Goal: Contribute content: Add original content to the website for others to see

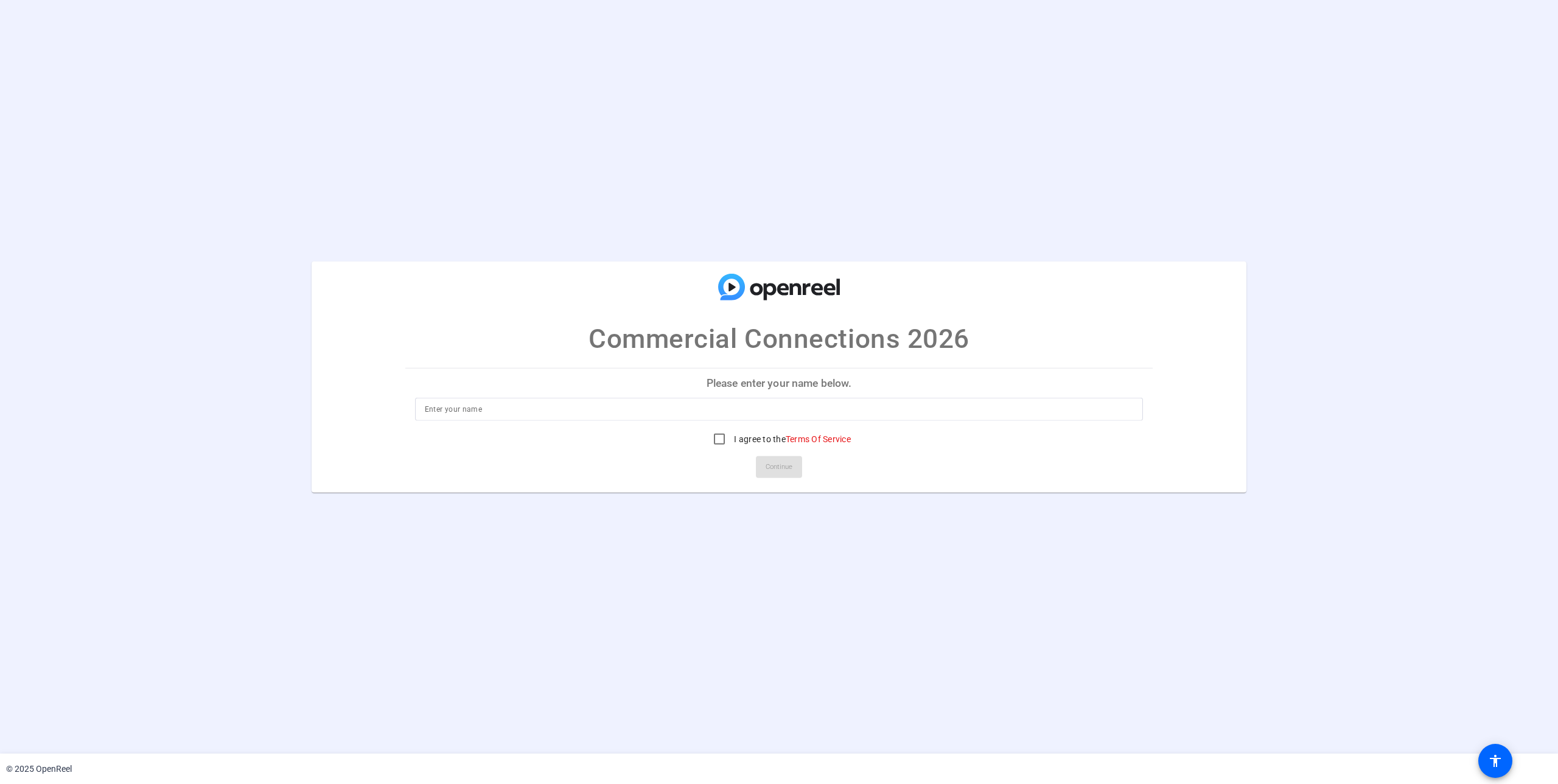
click at [673, 387] on p "Please enter your name below." at bounding box center [779, 383] width 748 height 29
click at [566, 408] on input at bounding box center [779, 409] width 709 height 15
type input "[PERSON_NAME]"
click at [717, 443] on input "I agree to the Terms Of Service" at bounding box center [719, 439] width 24 height 24
checkbox input "true"
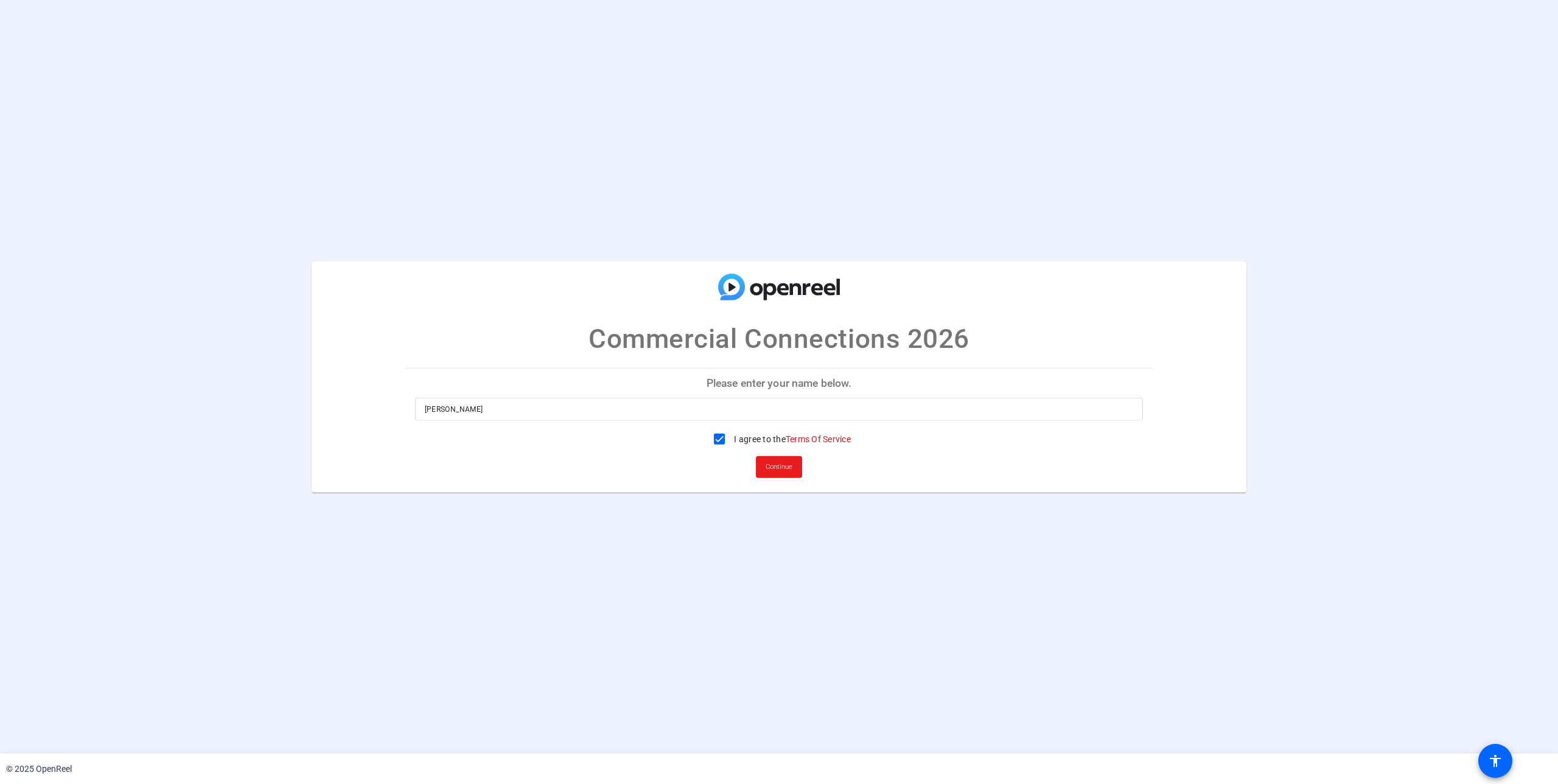
click at [784, 464] on span "Continue" at bounding box center [779, 467] width 26 height 18
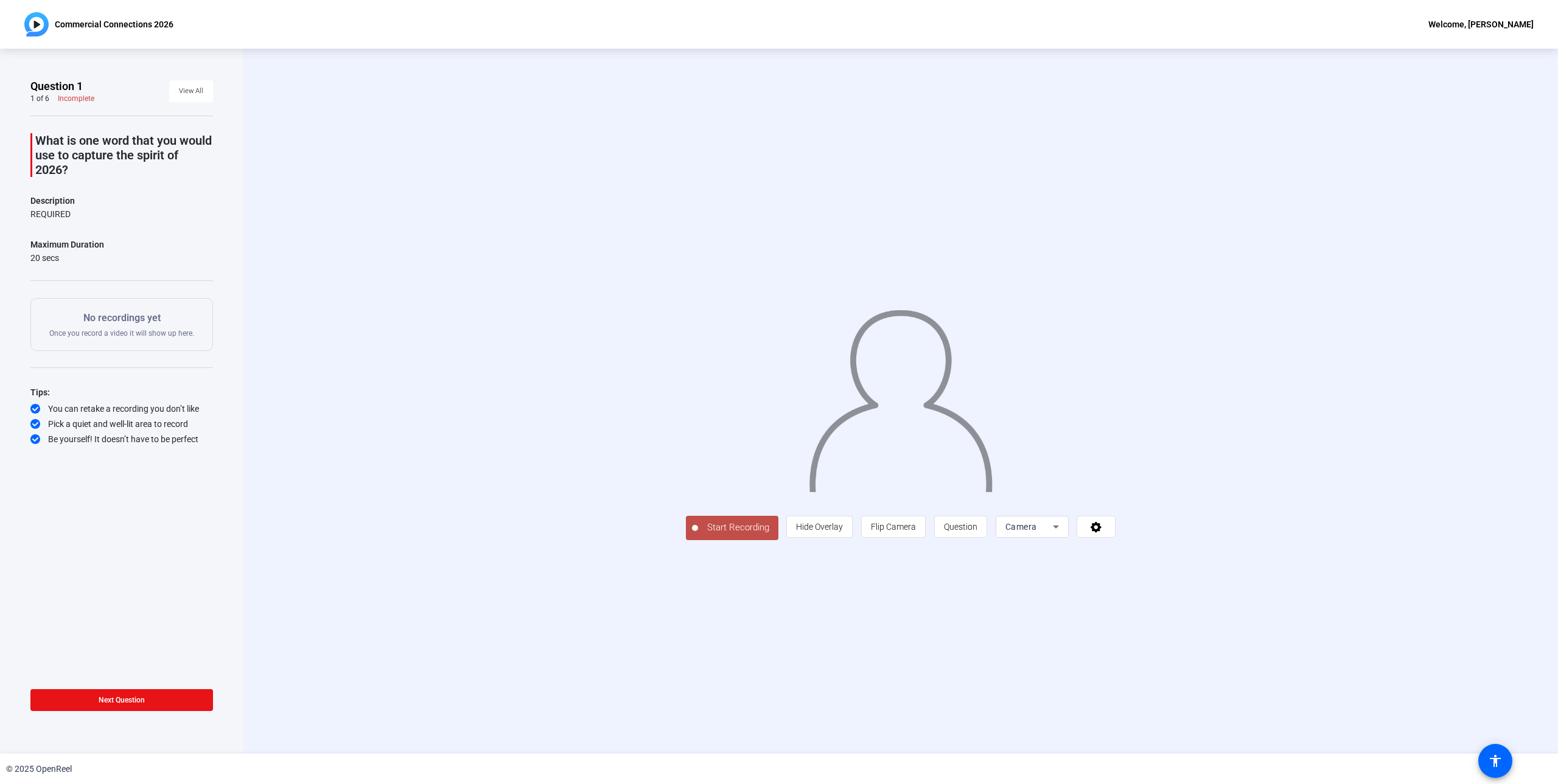
click at [698, 535] on span "Start Recording" at bounding box center [738, 528] width 80 height 14
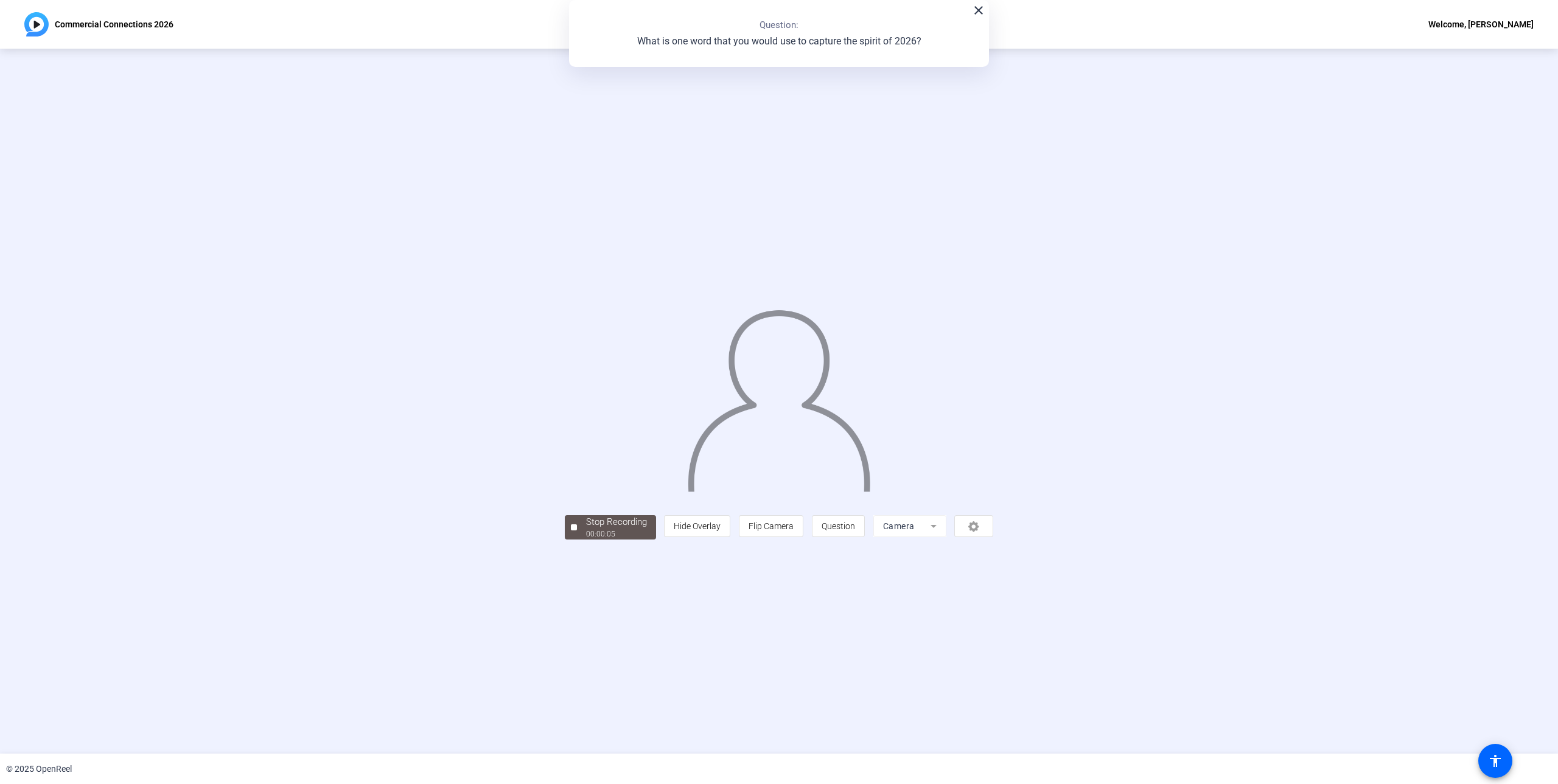
click at [586, 529] on div "Stop Recording" at bounding box center [616, 522] width 61 height 14
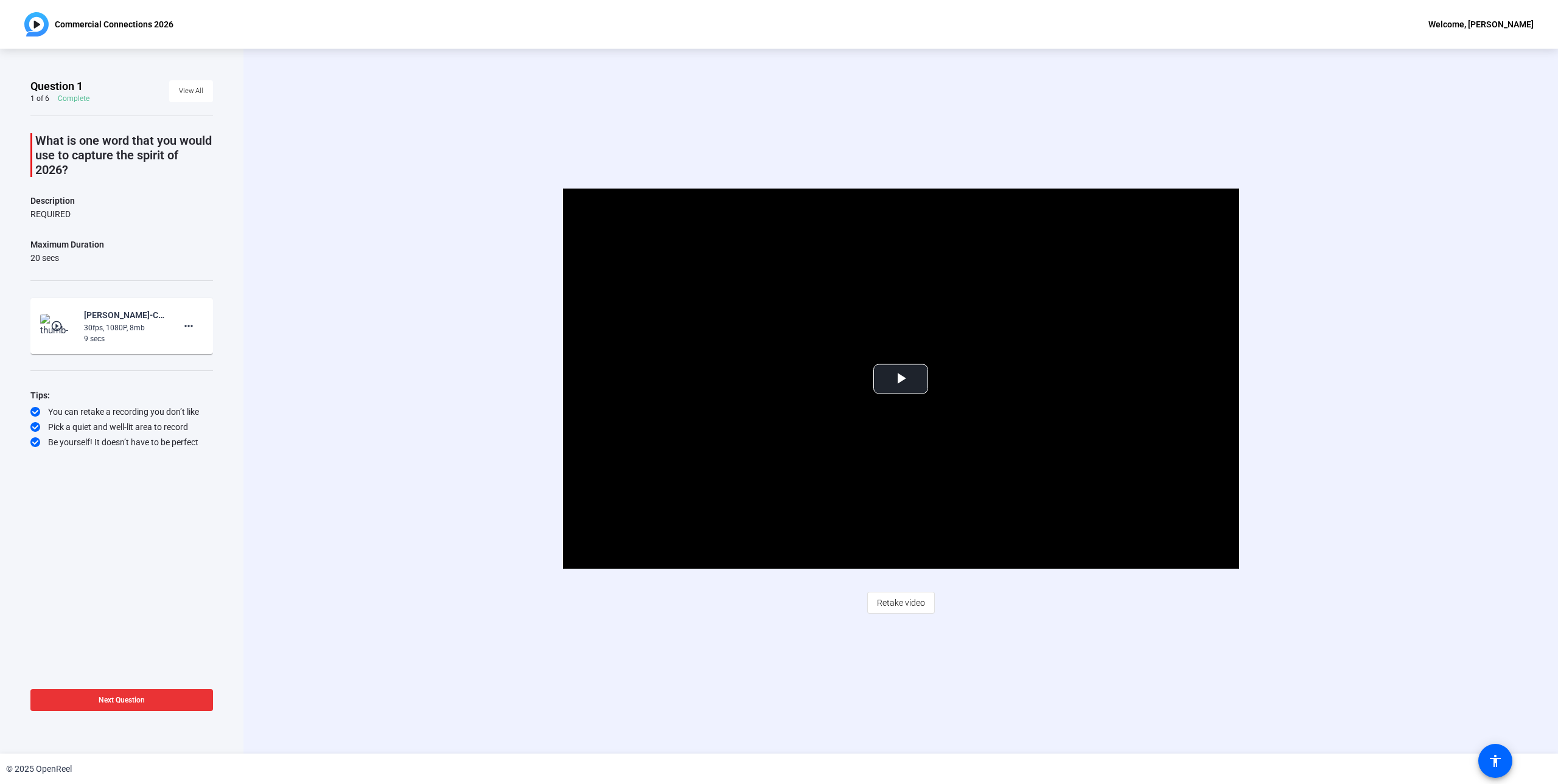
click at [160, 693] on span at bounding box center [122, 700] width 183 height 29
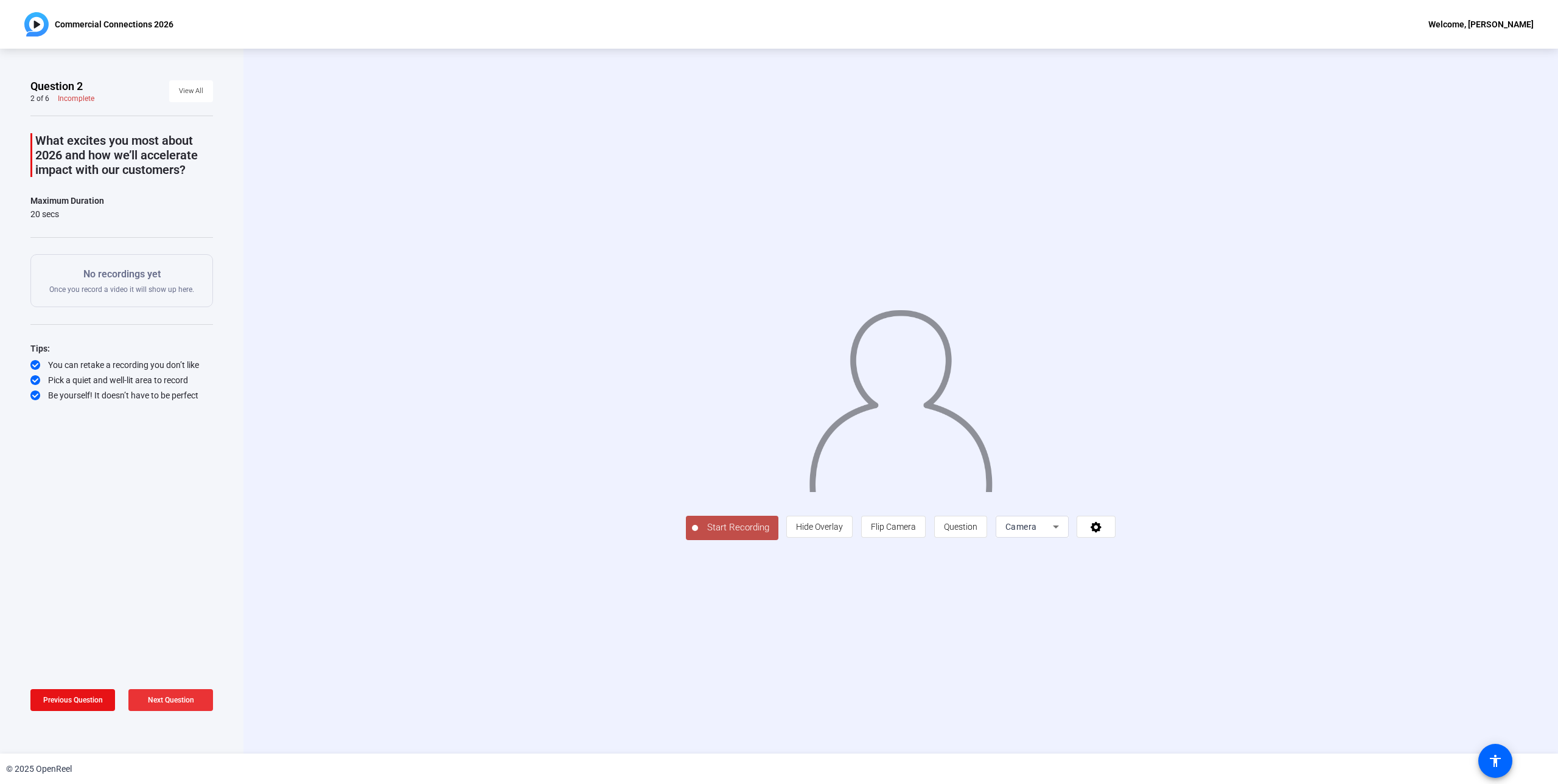
click at [176, 695] on span at bounding box center [170, 700] width 84 height 29
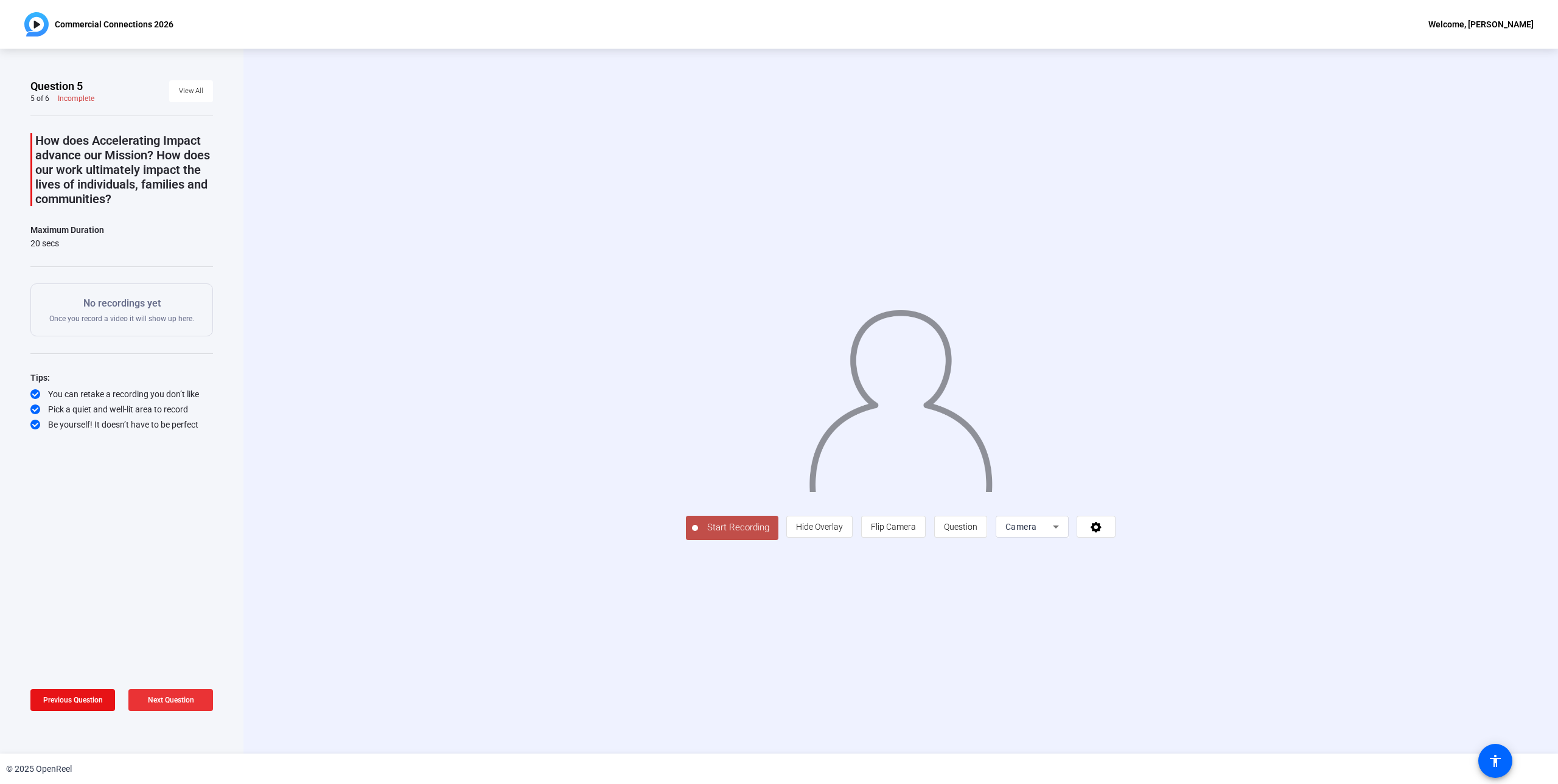
click at [176, 695] on span "Next Question" at bounding box center [171, 700] width 46 height 10
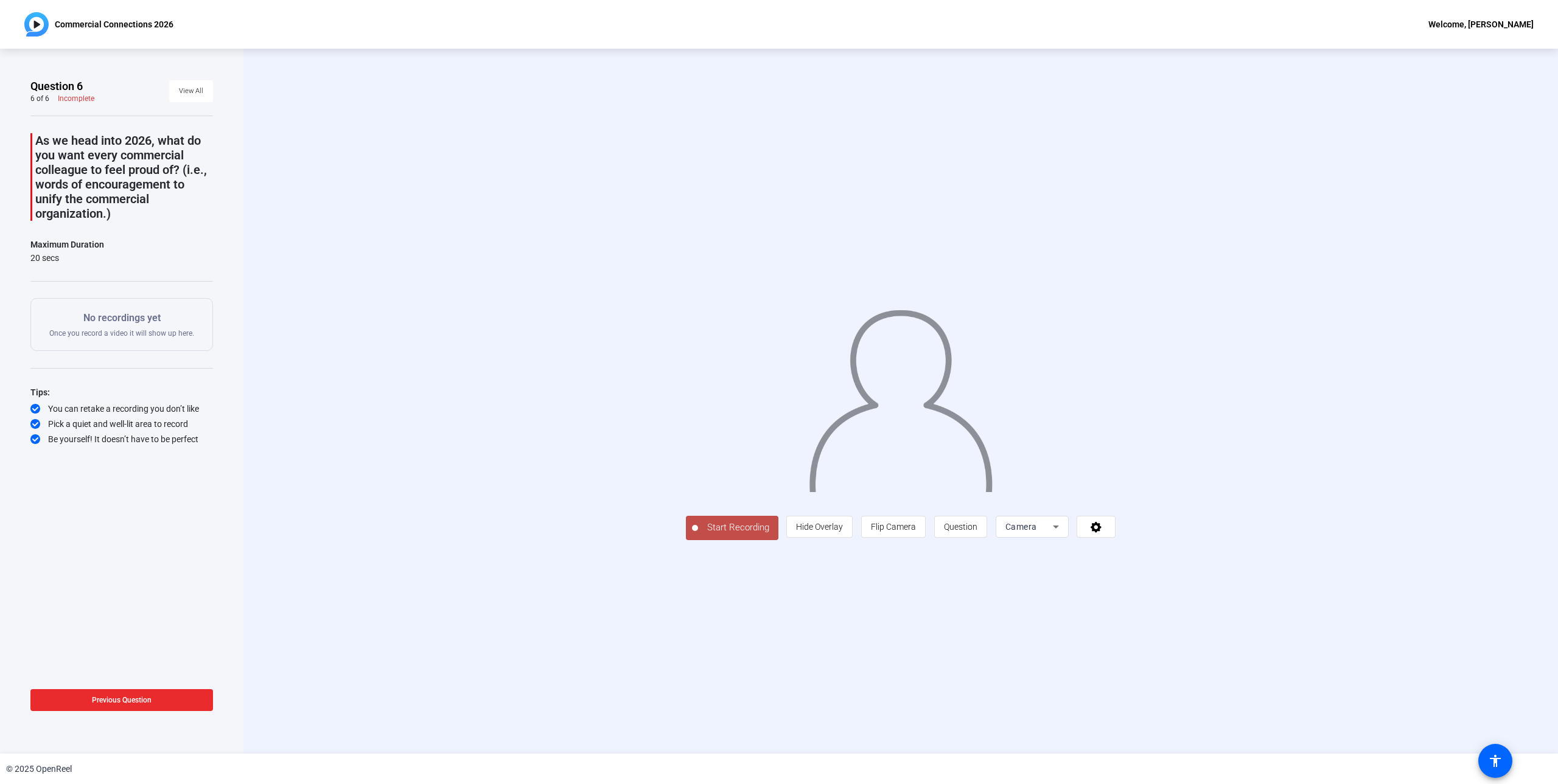
click at [176, 695] on span at bounding box center [122, 700] width 183 height 29
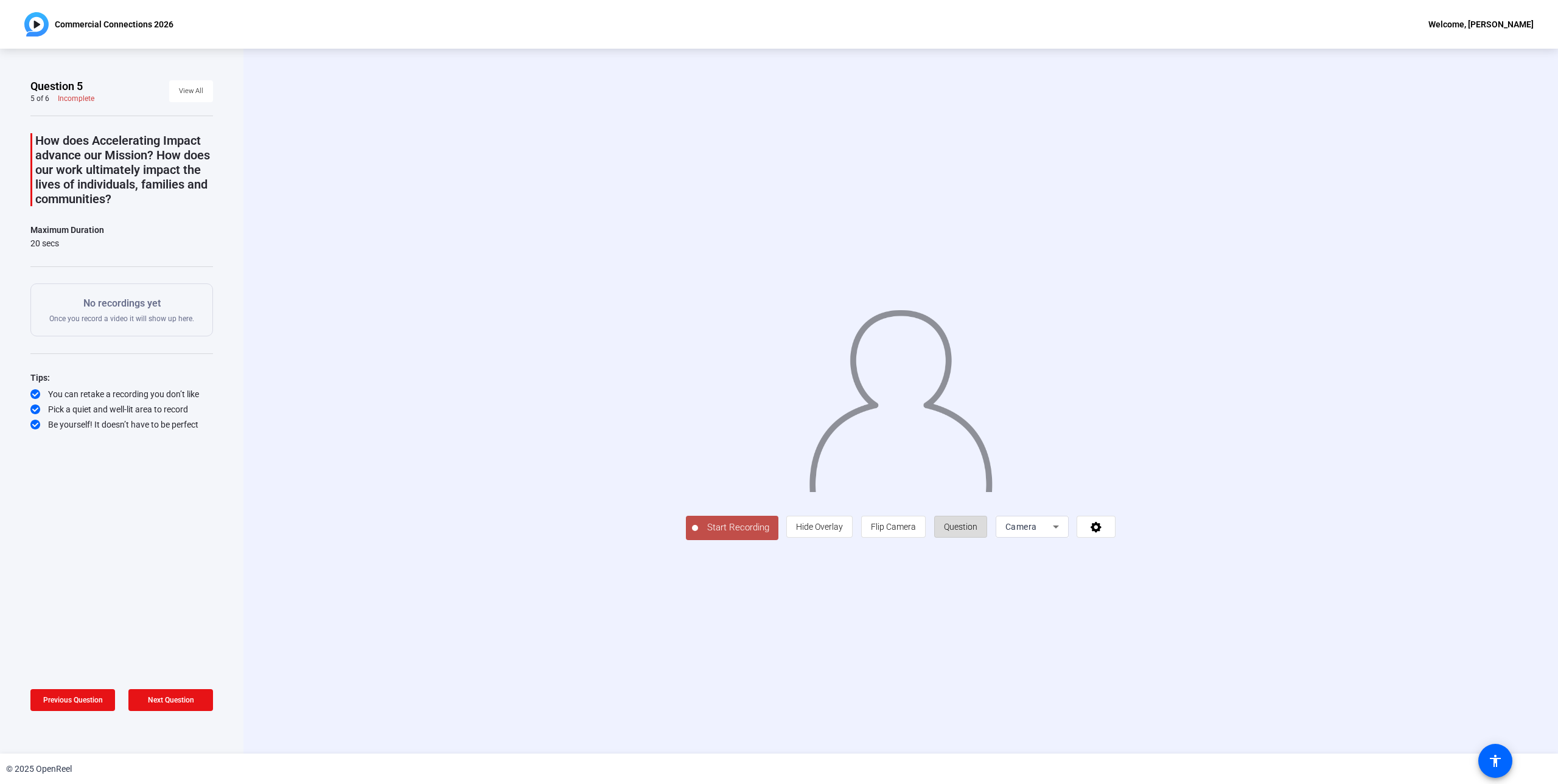
click at [977, 539] on span "Question" at bounding box center [961, 526] width 33 height 23
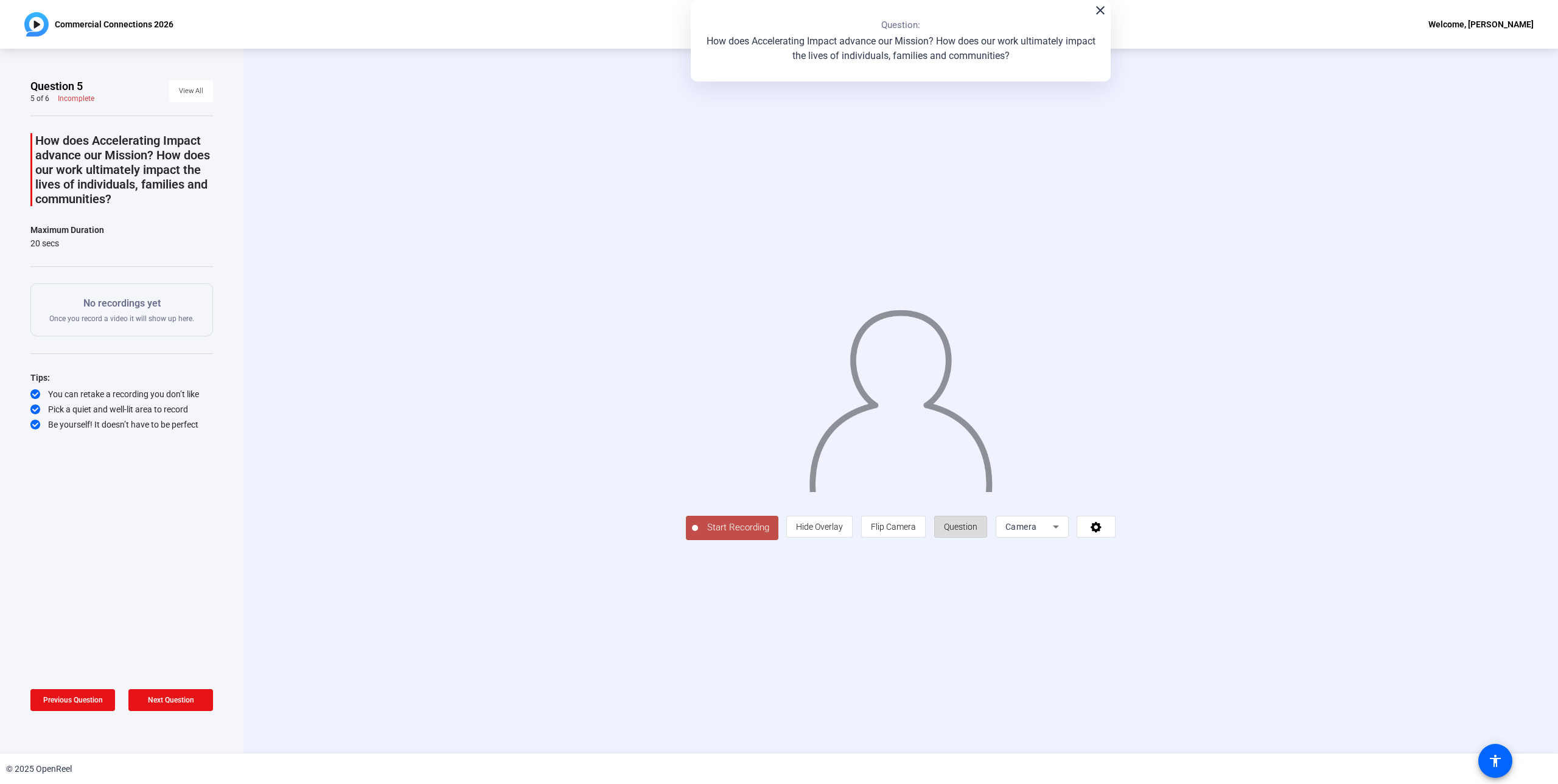
click at [977, 539] on span "Question" at bounding box center [961, 526] width 33 height 23
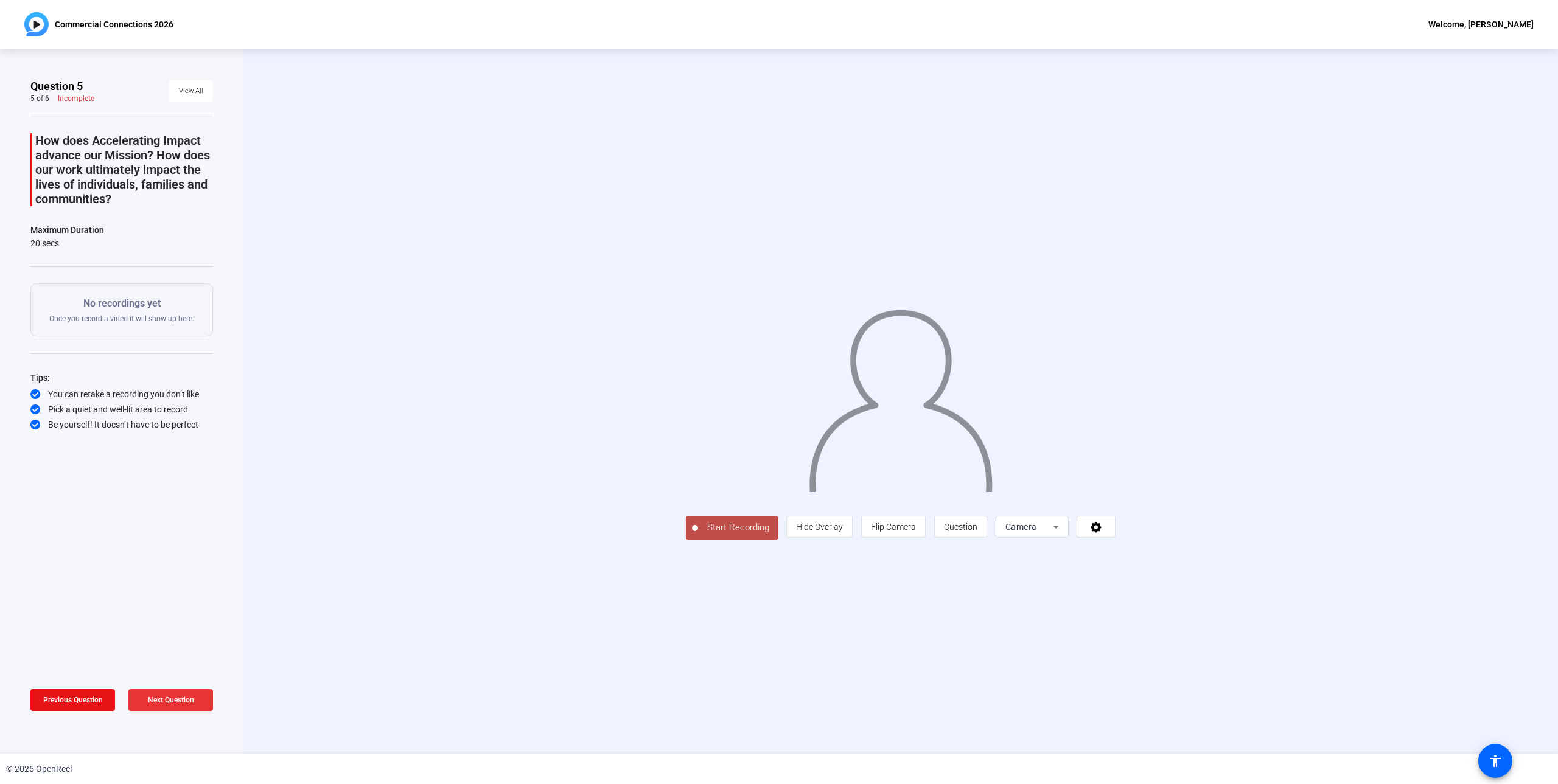
click at [155, 696] on span "Next Question" at bounding box center [171, 700] width 46 height 8
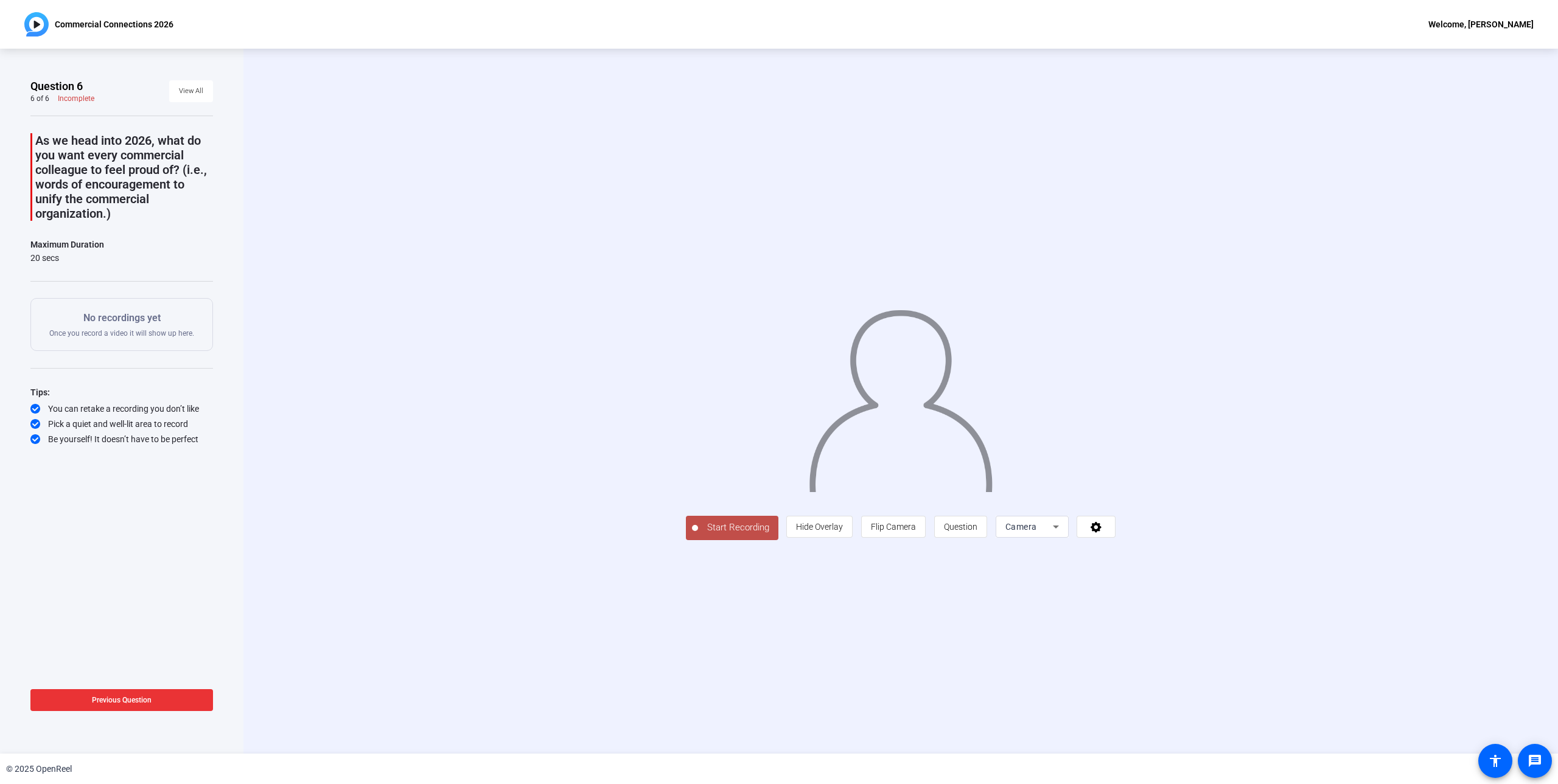
click at [135, 697] on span "Previous Question" at bounding box center [122, 700] width 60 height 8
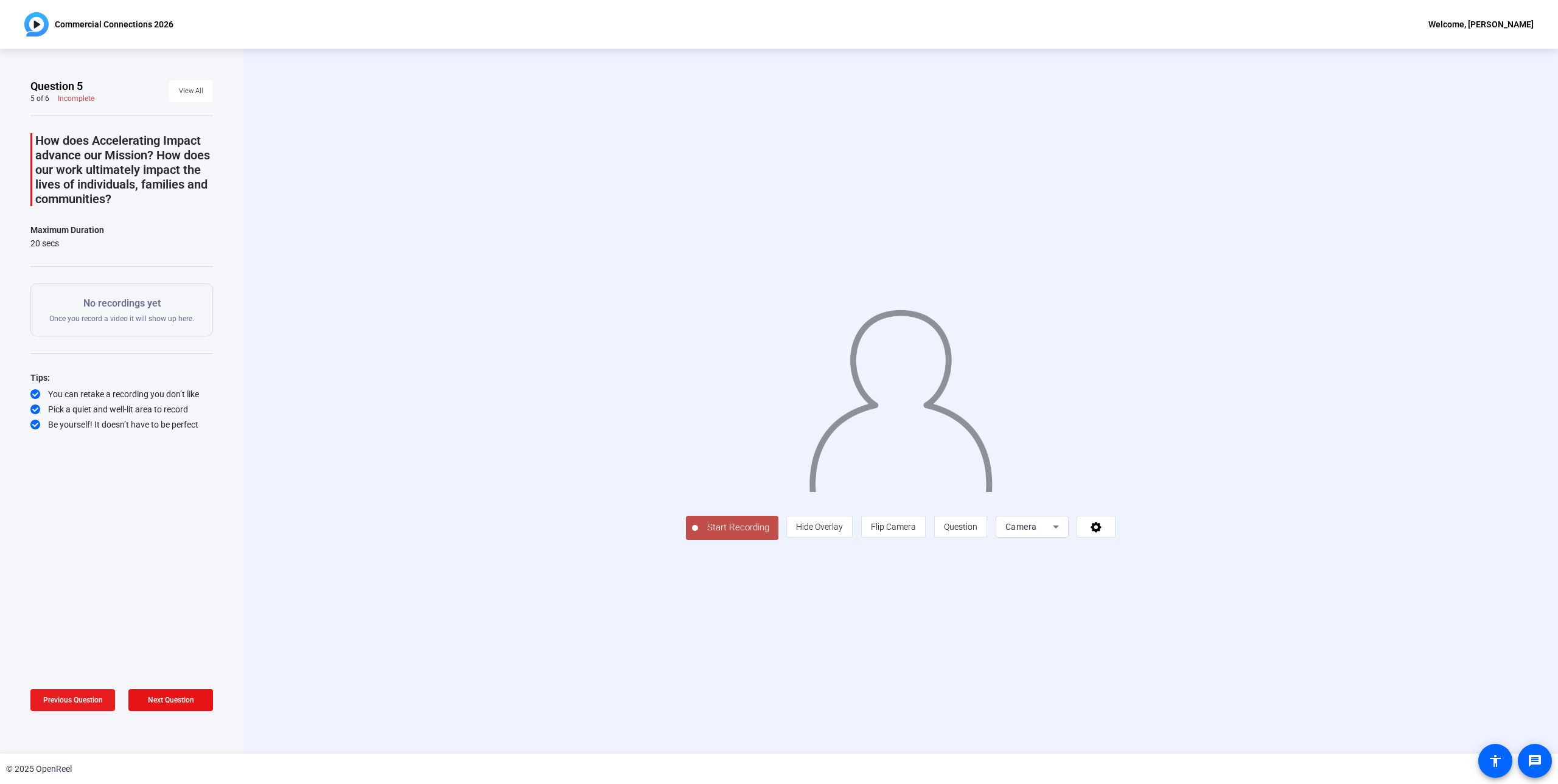
click at [91, 699] on span "Previous Question" at bounding box center [73, 700] width 60 height 8
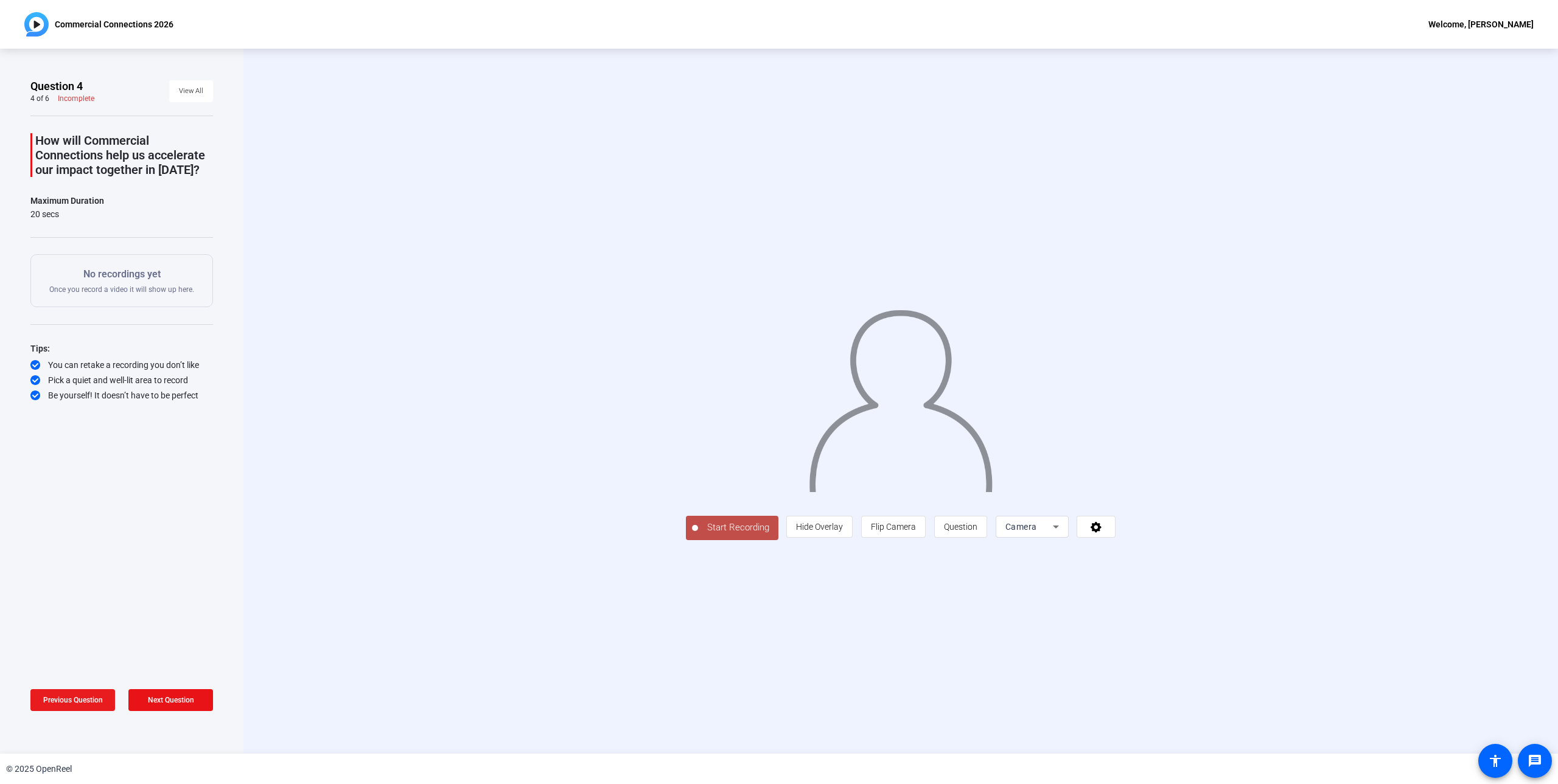
click at [91, 699] on span "Previous Question" at bounding box center [73, 700] width 60 height 8
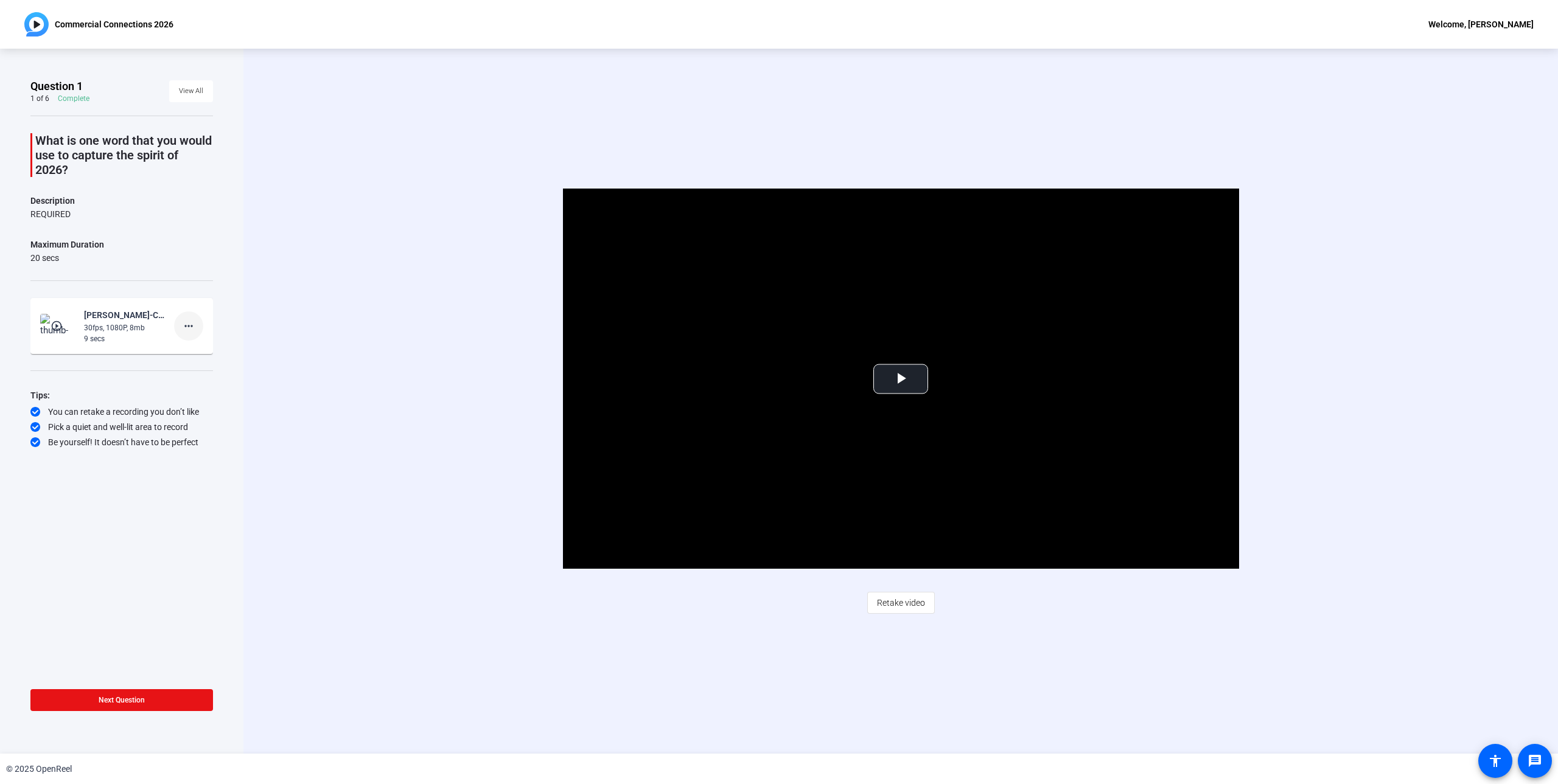
click at [190, 322] on mat-icon "more_horiz" at bounding box center [188, 325] width 15 height 15
click at [192, 353] on span "Delete clip" at bounding box center [208, 351] width 49 height 15
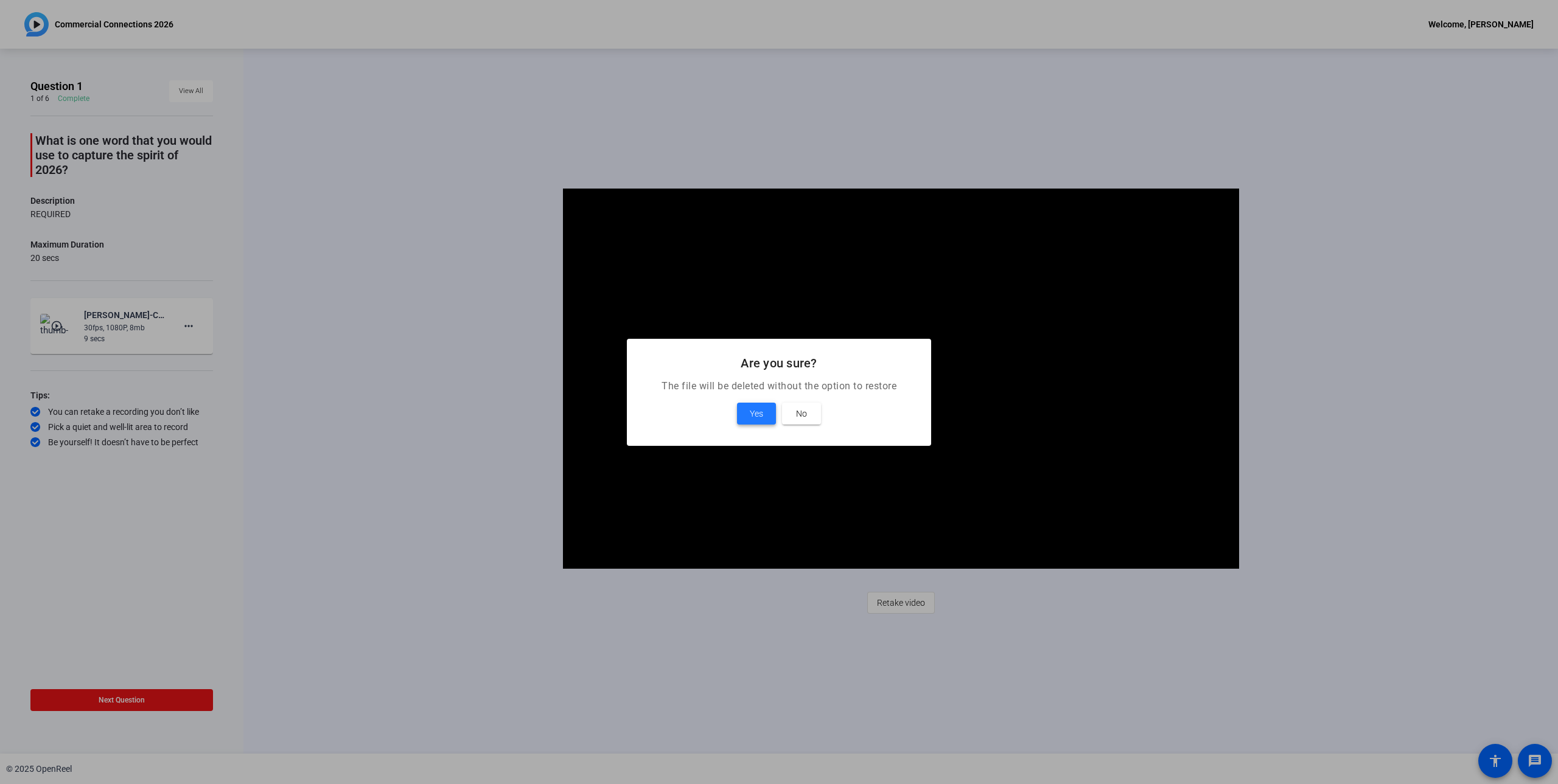
click at [753, 419] on span "Yes" at bounding box center [756, 413] width 13 height 15
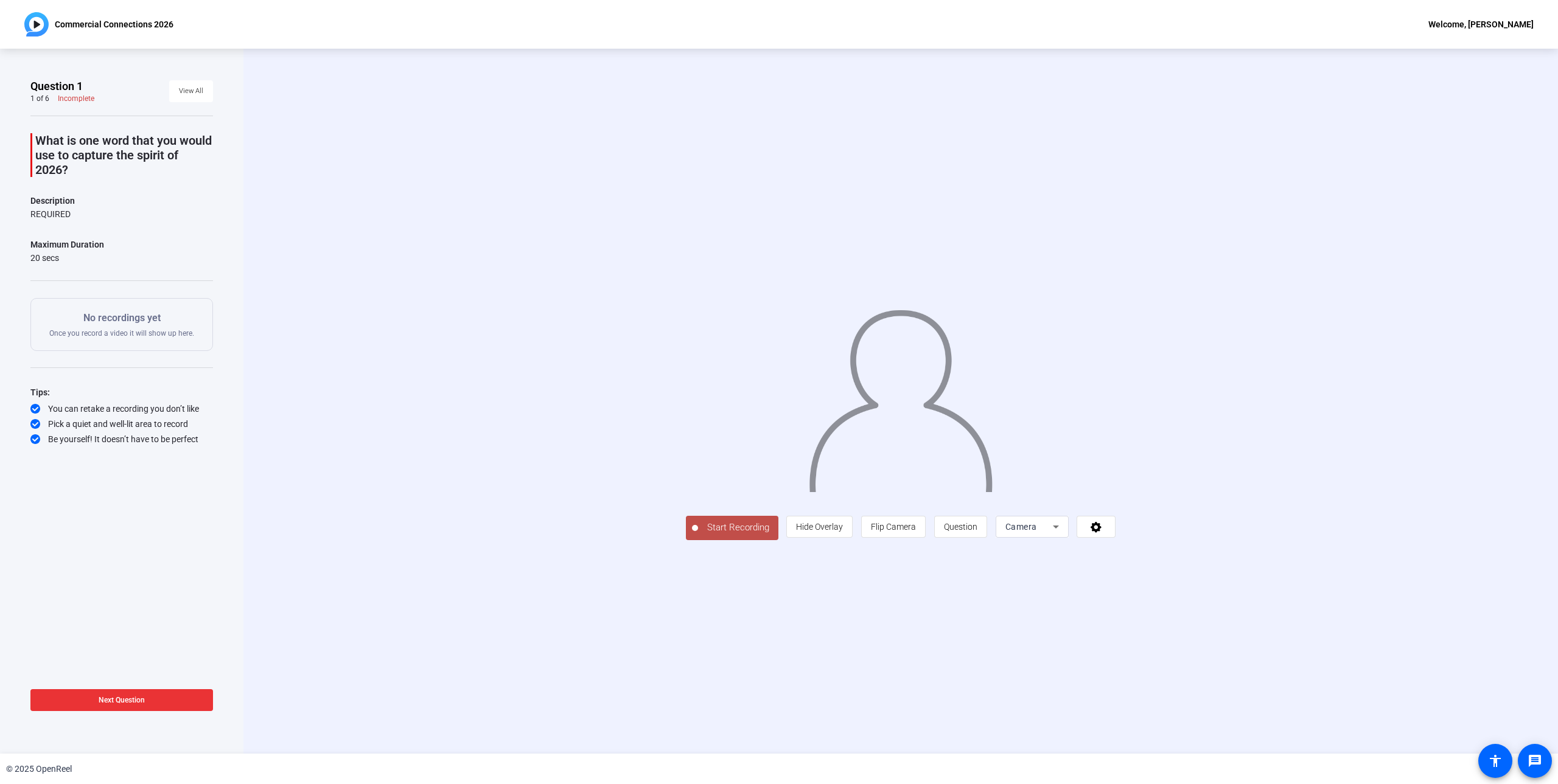
click at [148, 699] on span at bounding box center [122, 700] width 183 height 29
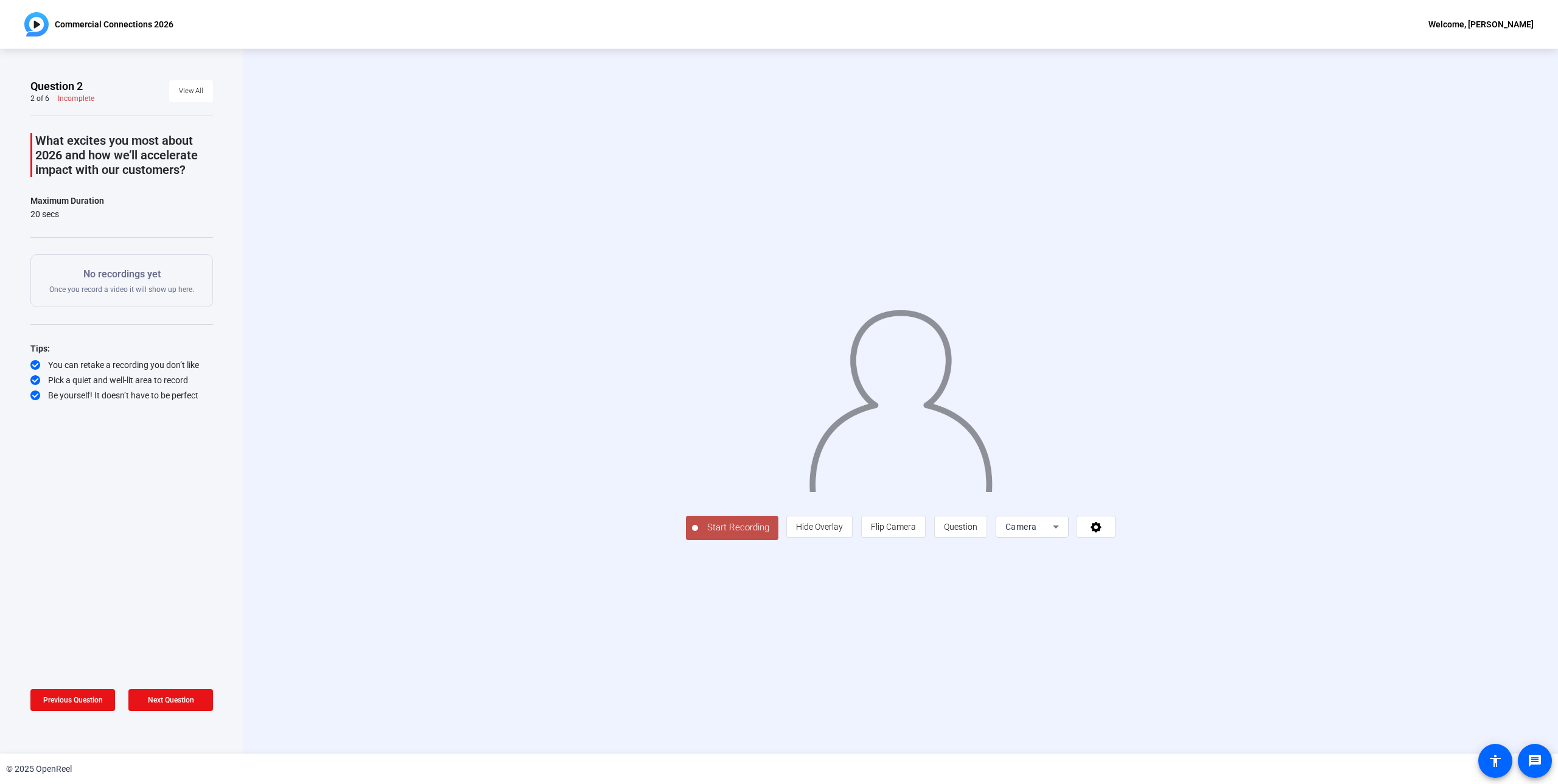
drag, startPoint x: 300, startPoint y: 654, endPoint x: 287, endPoint y: 648, distance: 14.3
click at [300, 654] on div "Start Recording person Hide Overlay flip Flip Camera question_mark Question Cam…" at bounding box center [901, 401] width 1315 height 705
click at [89, 696] on span "Previous Question" at bounding box center [73, 700] width 60 height 8
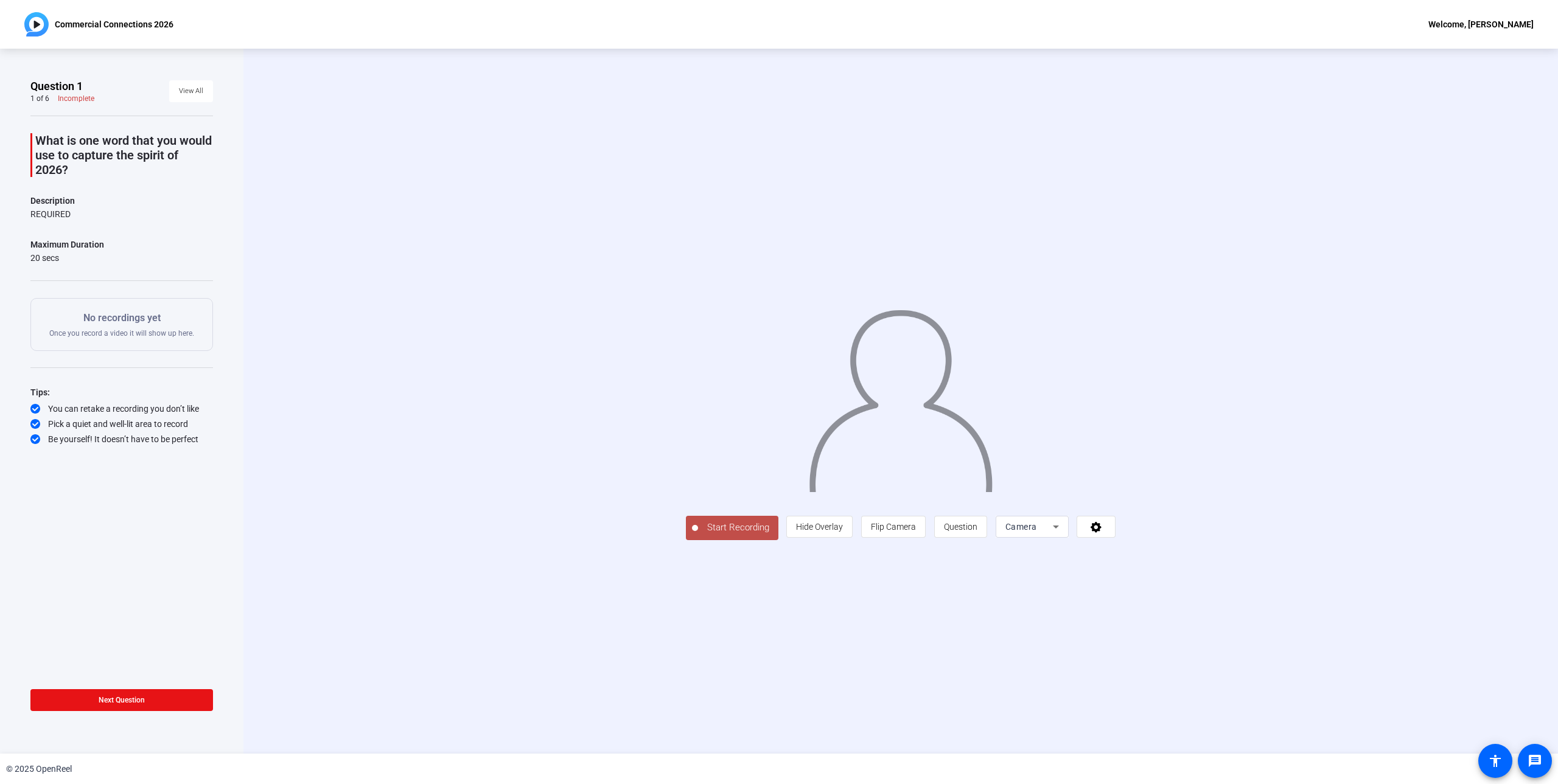
click at [698, 535] on span "Start Recording" at bounding box center [738, 528] width 80 height 14
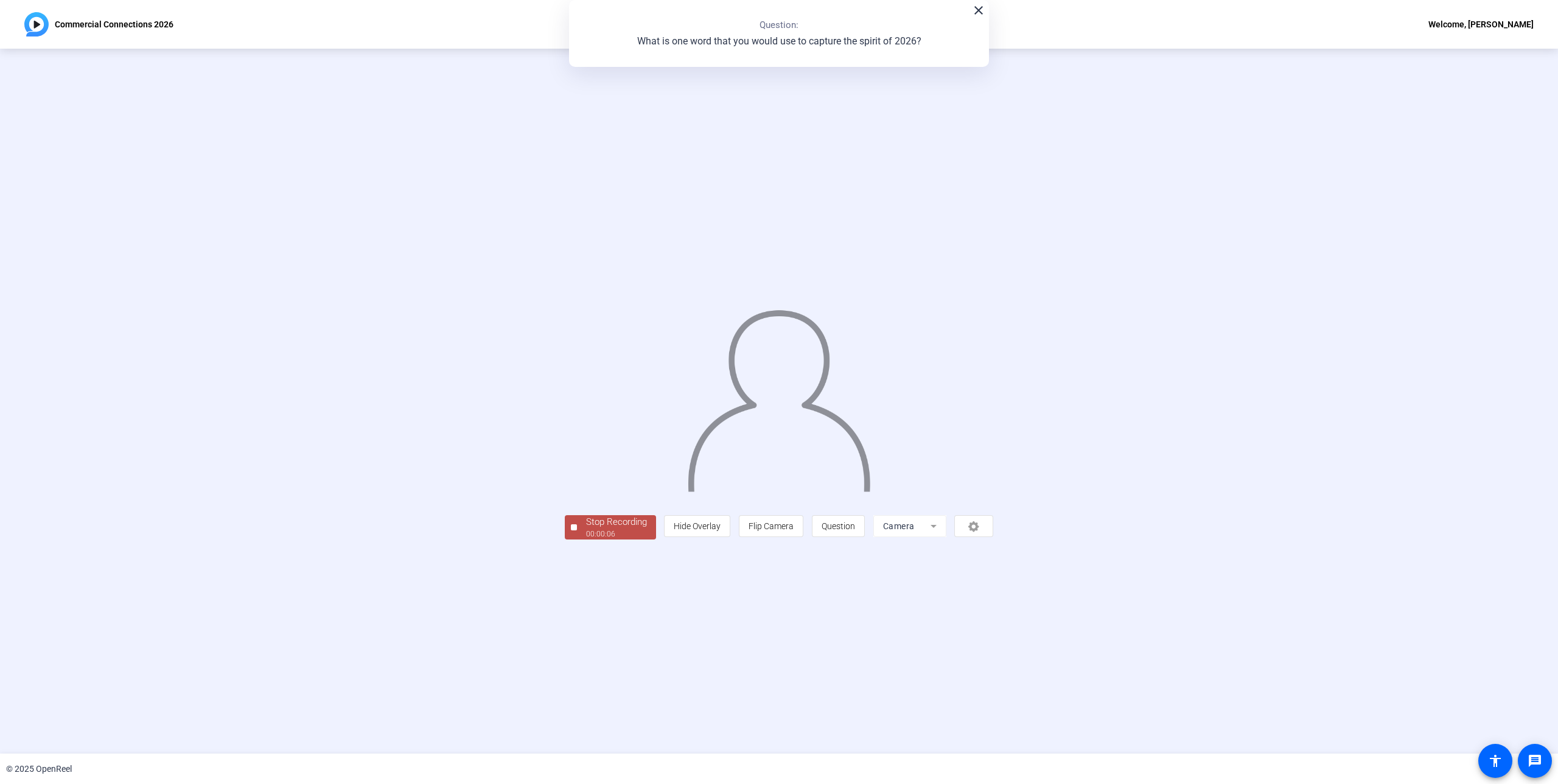
click at [586, 539] on div "00:00:06" at bounding box center [616, 535] width 61 height 11
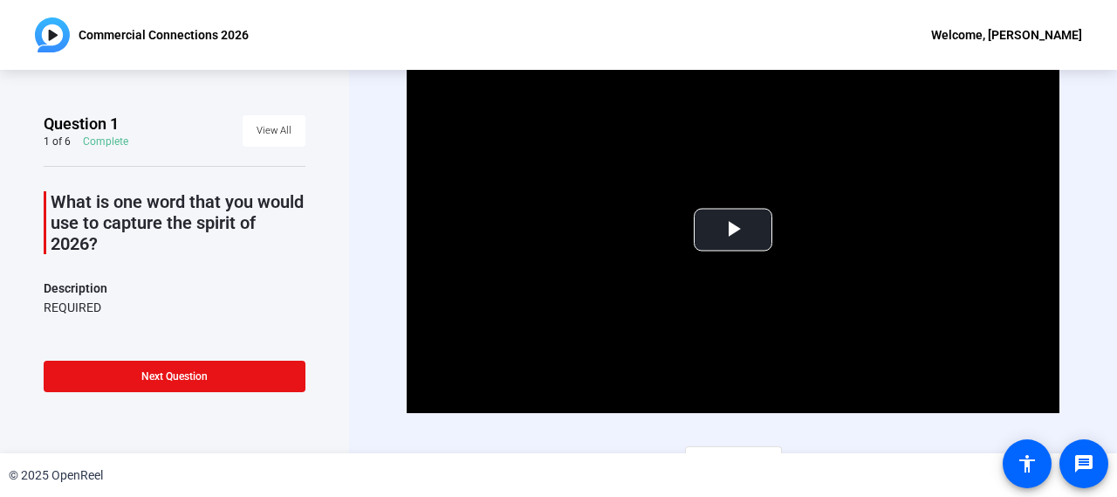
scroll to position [28, 0]
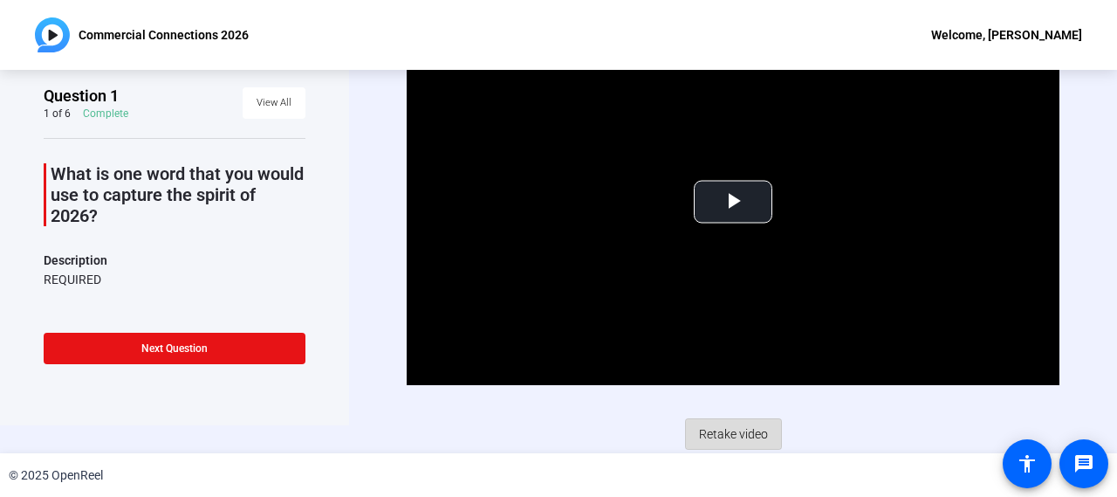
click at [732, 423] on span "Retake video" at bounding box center [733, 433] width 69 height 33
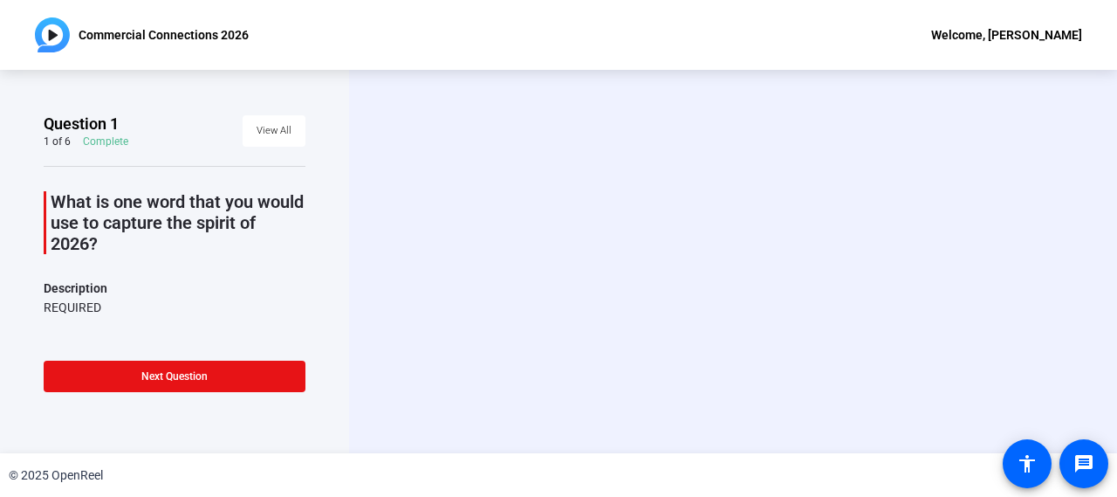
scroll to position [0, 0]
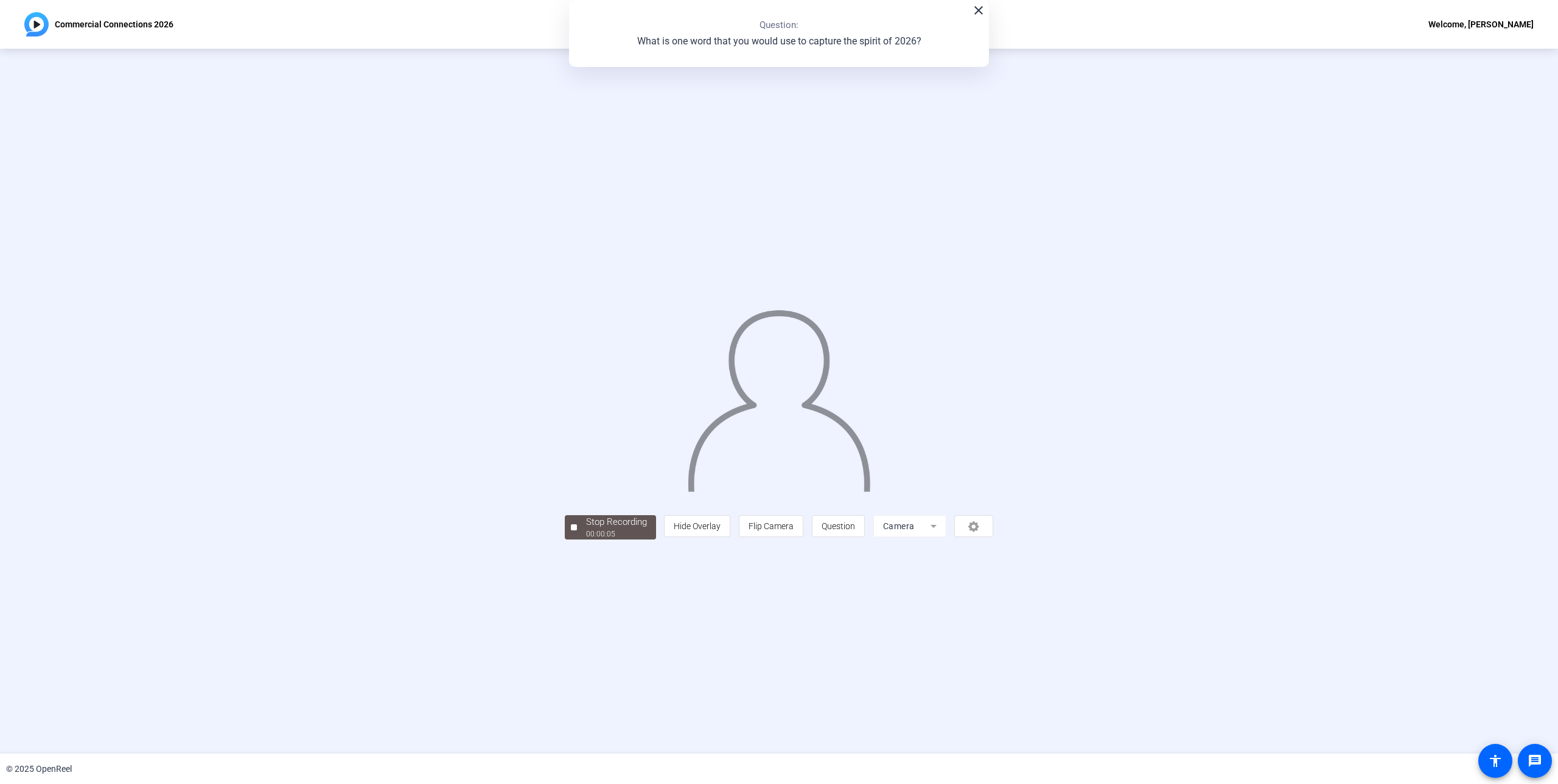
click at [586, 529] on div "Stop Recording" at bounding box center [616, 522] width 61 height 14
click at [586, 539] on div "00:00:07" at bounding box center [616, 535] width 61 height 11
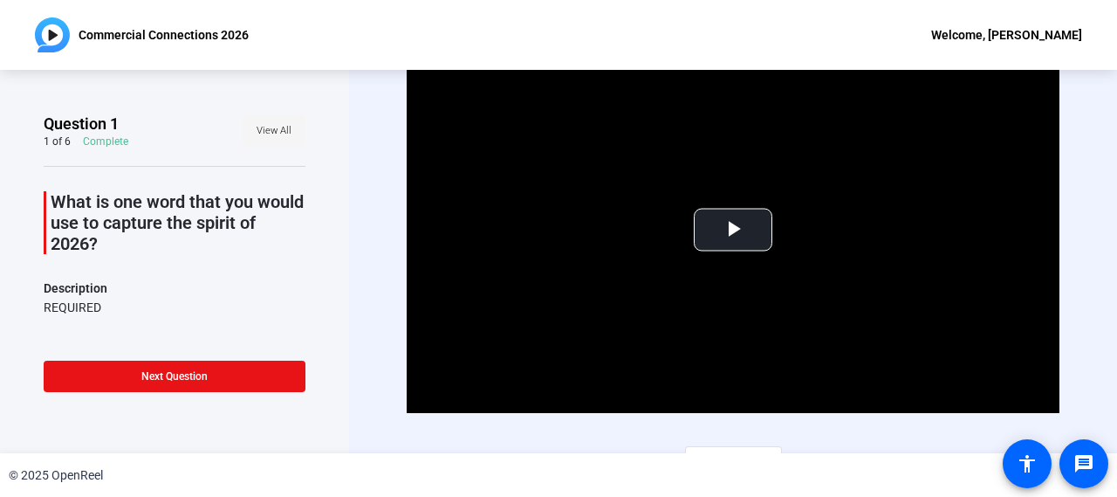
click at [243, 125] on span at bounding box center [274, 131] width 63 height 42
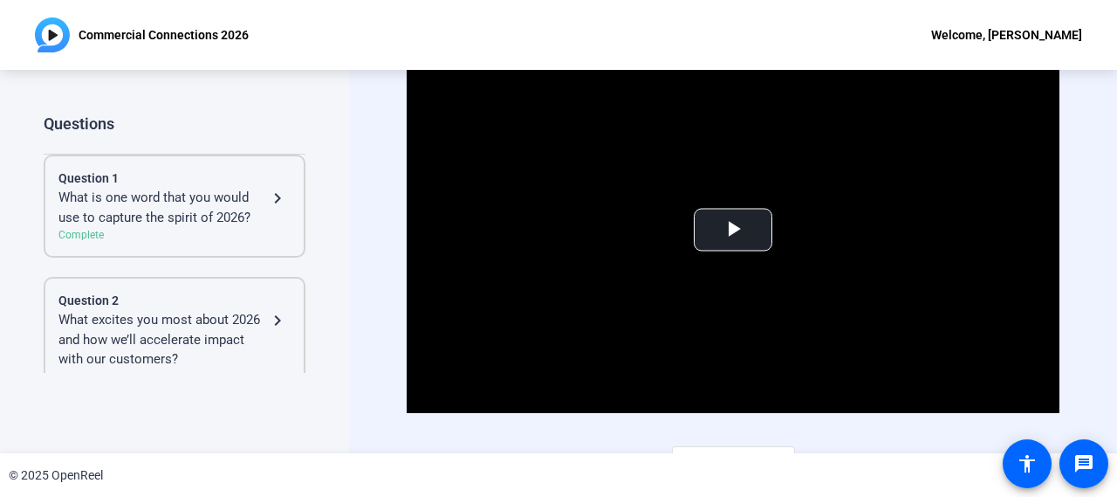
click at [160, 175] on div "Question 1" at bounding box center [174, 178] width 232 height 18
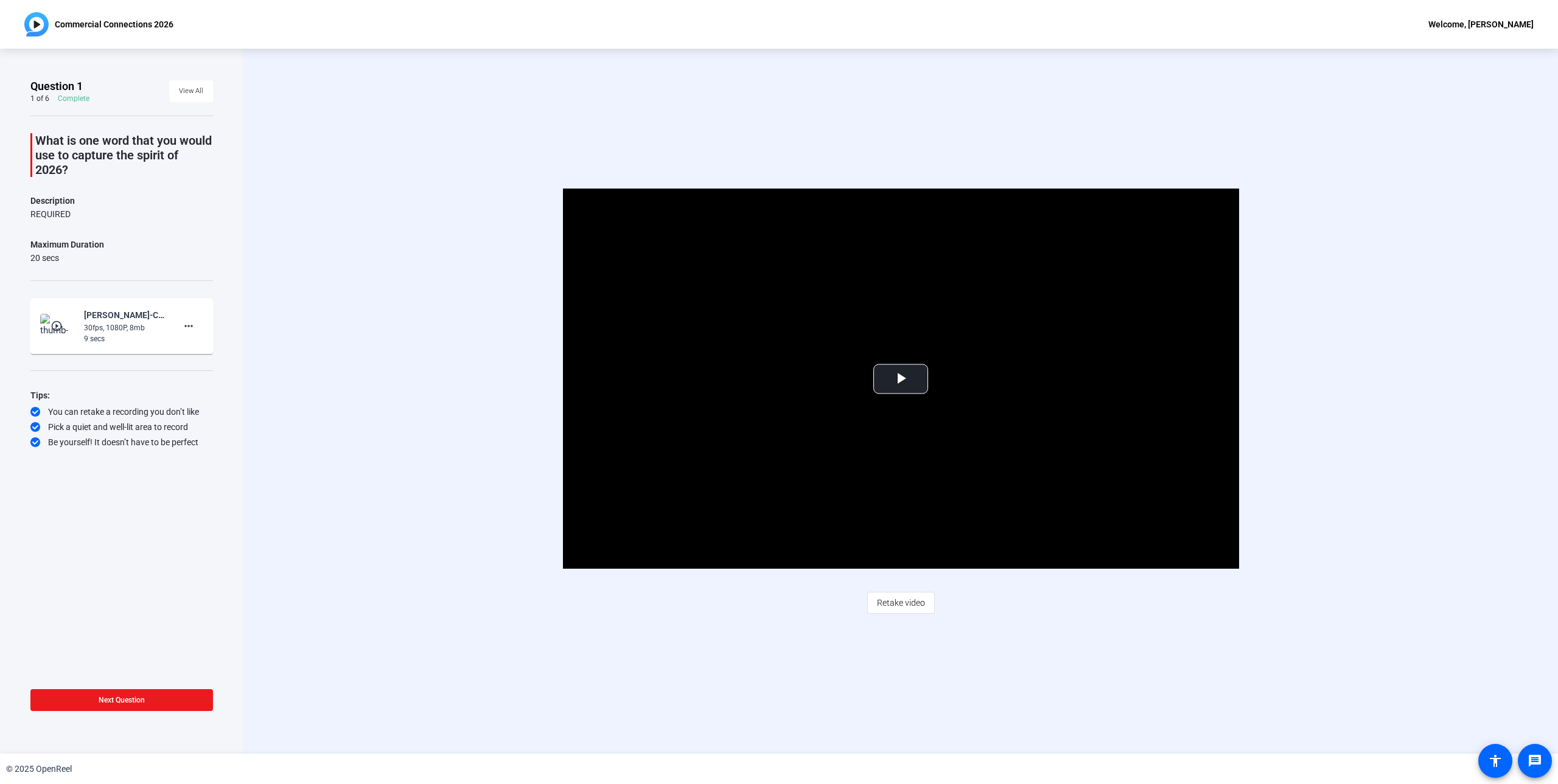
click at [127, 704] on span "Next Question" at bounding box center [121, 700] width 46 height 8
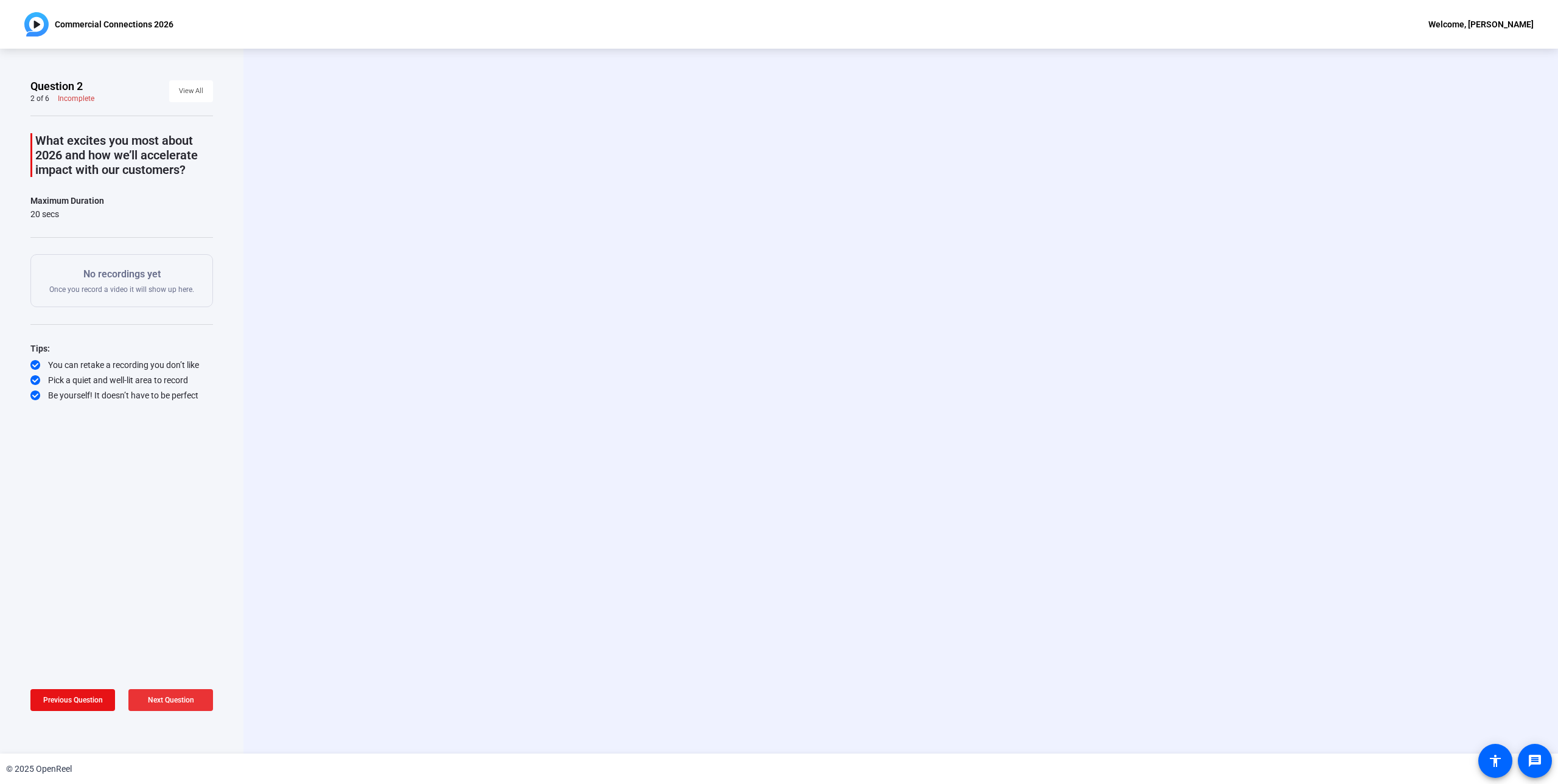
click at [137, 704] on span at bounding box center [170, 700] width 84 height 29
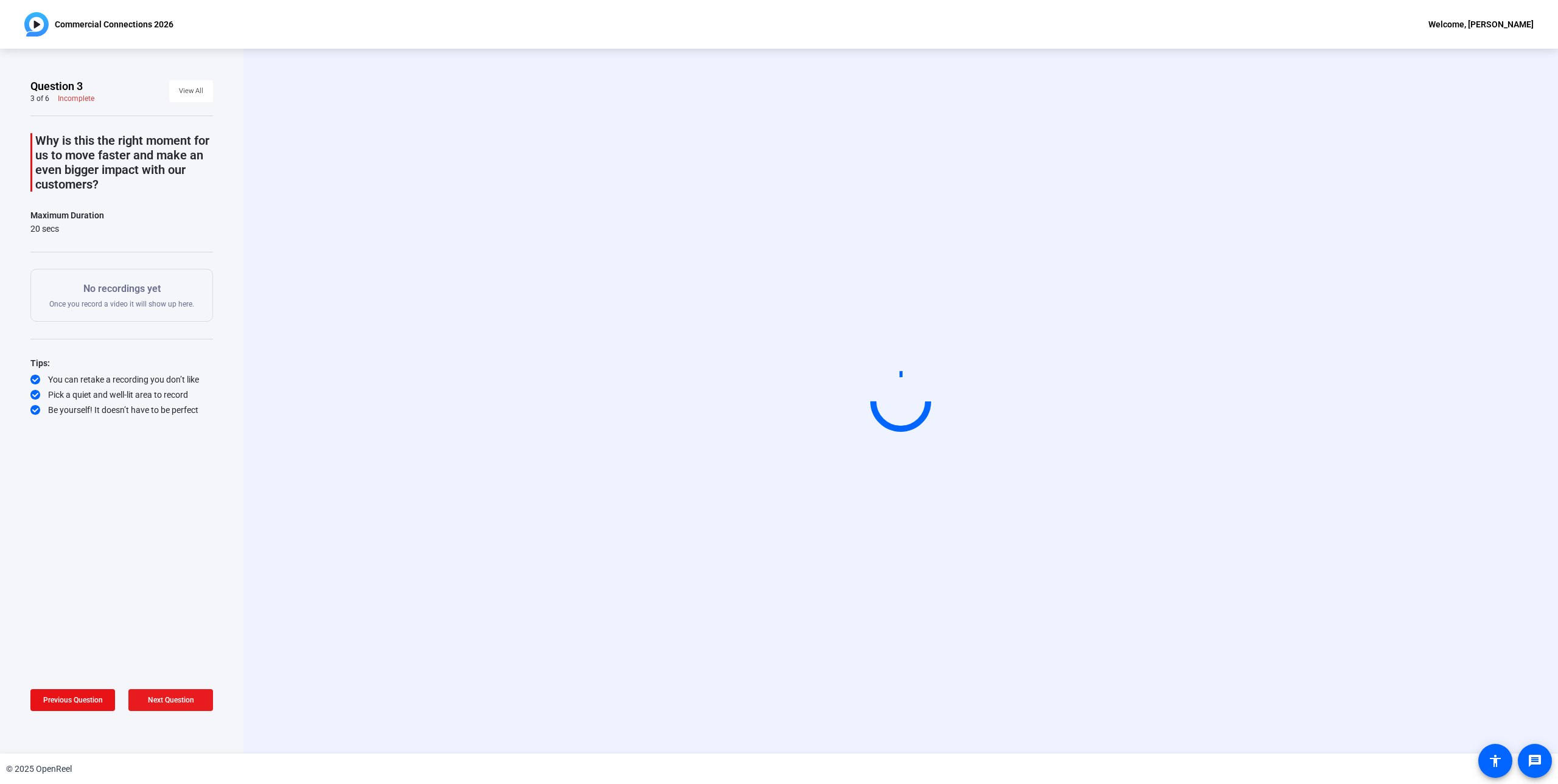
click at [160, 697] on span "Next Question" at bounding box center [171, 700] width 46 height 8
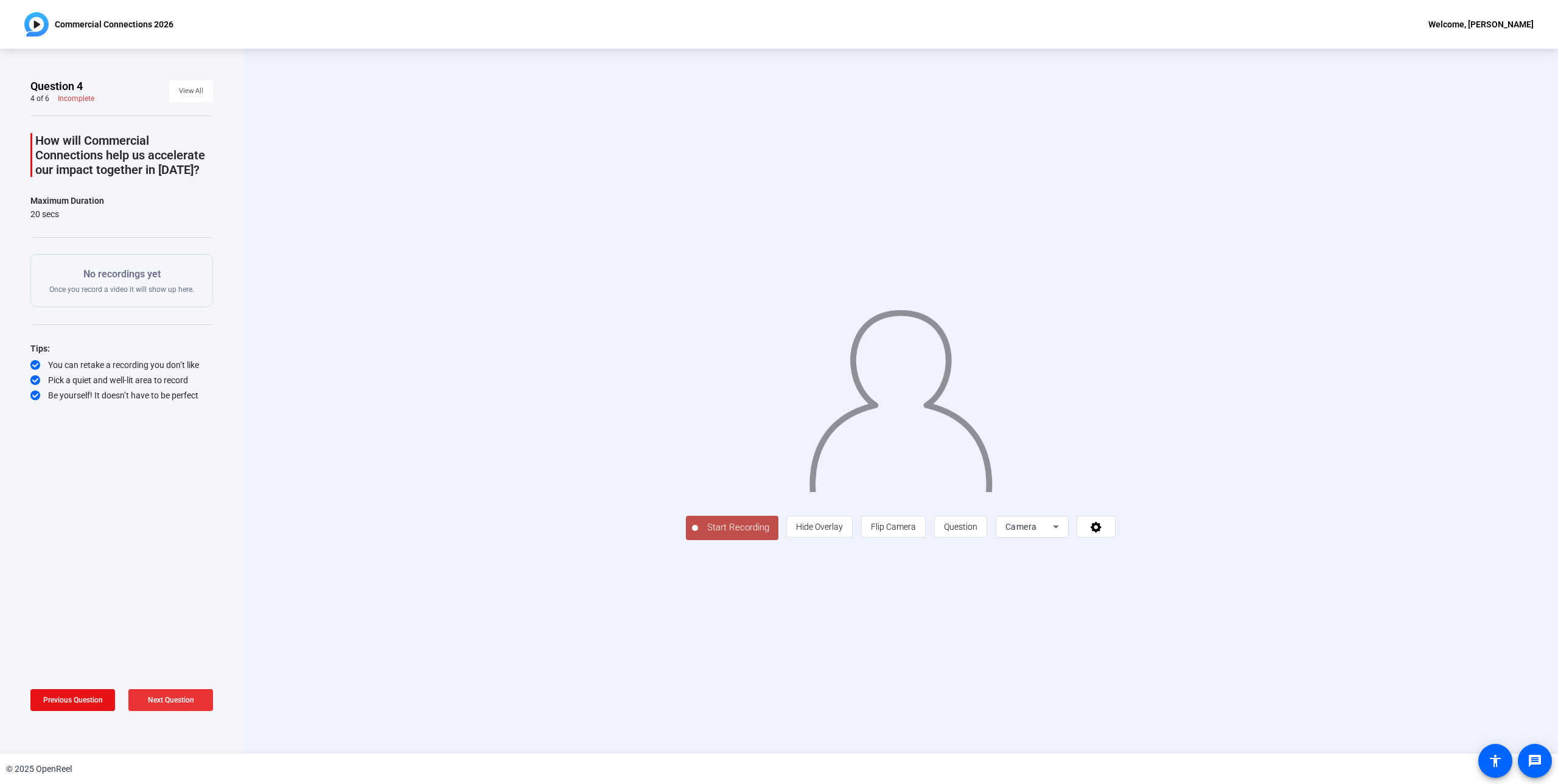
click at [160, 697] on span "Next Question" at bounding box center [171, 700] width 46 height 8
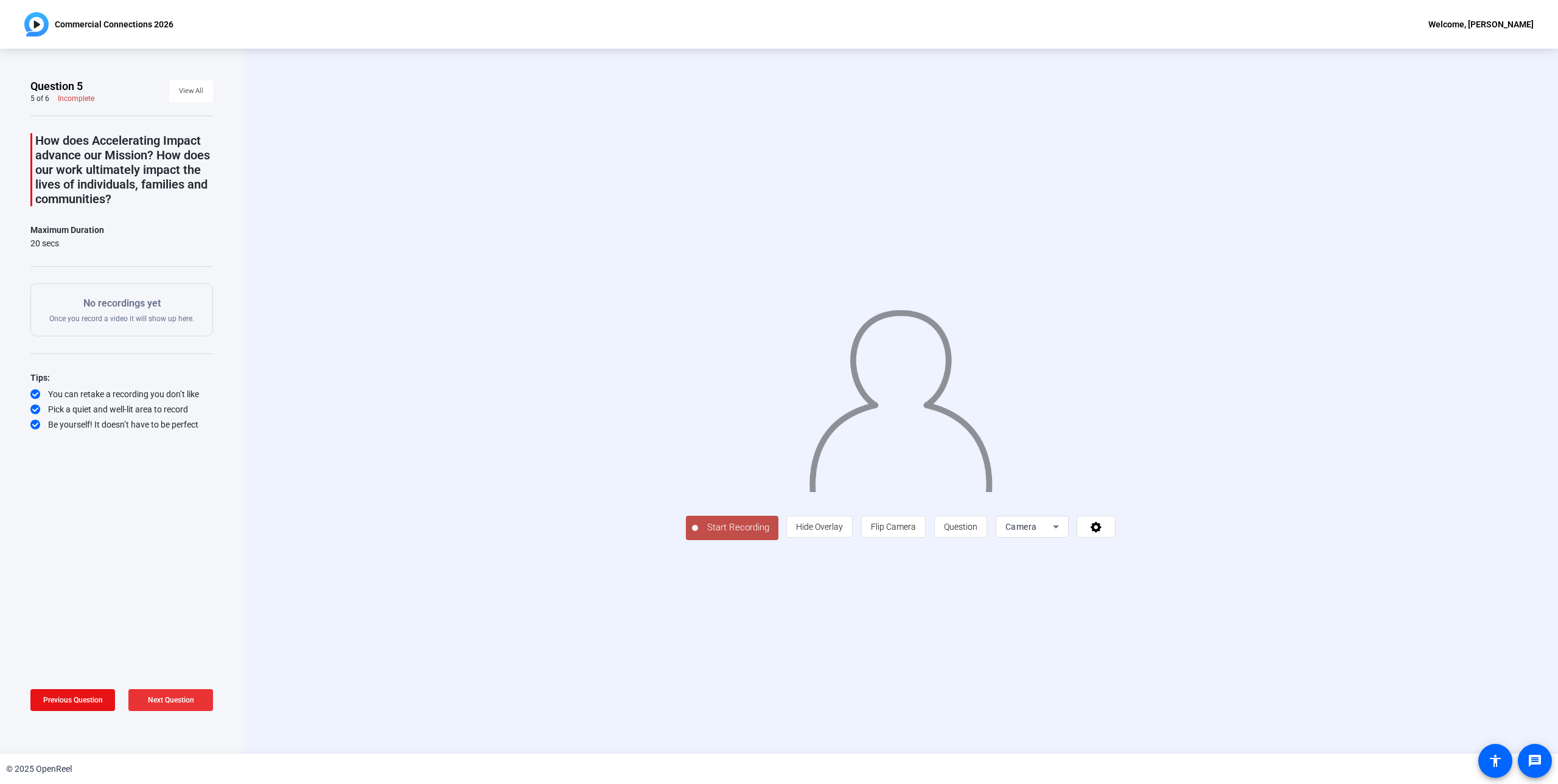
click at [160, 697] on span "Next Question" at bounding box center [171, 700] width 46 height 8
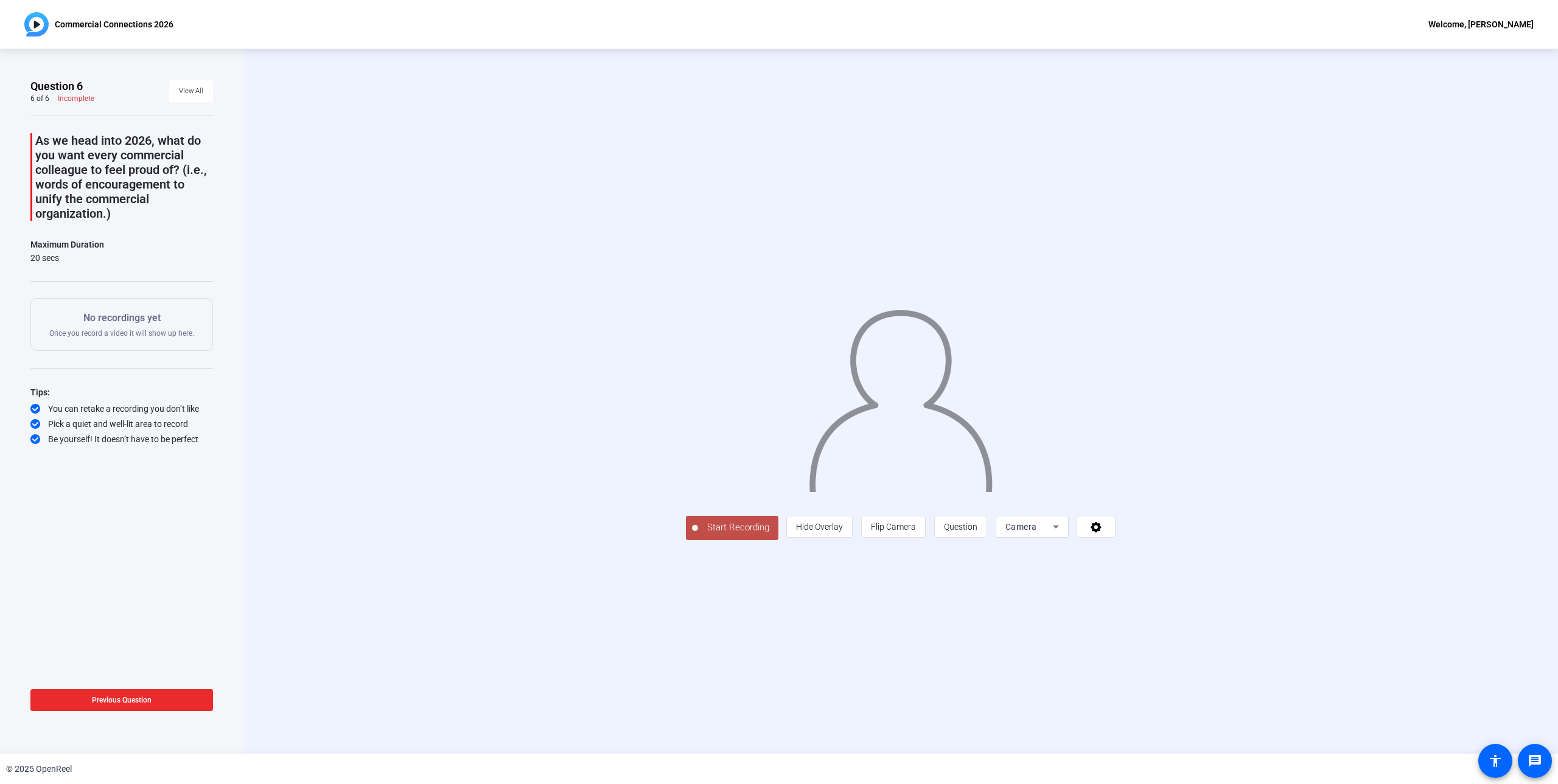
click at [160, 697] on span at bounding box center [122, 700] width 183 height 29
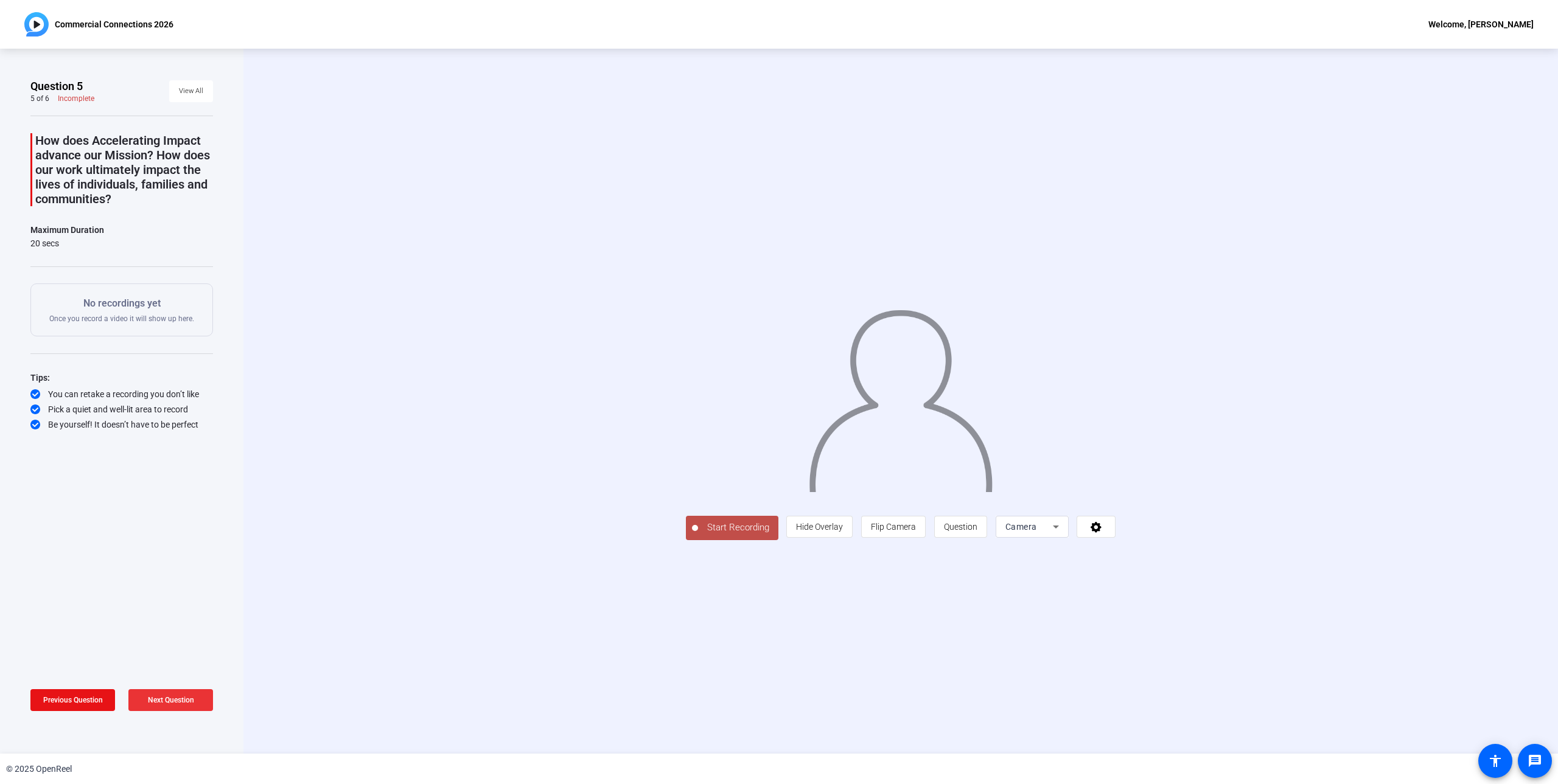
click at [172, 706] on span at bounding box center [170, 700] width 84 height 29
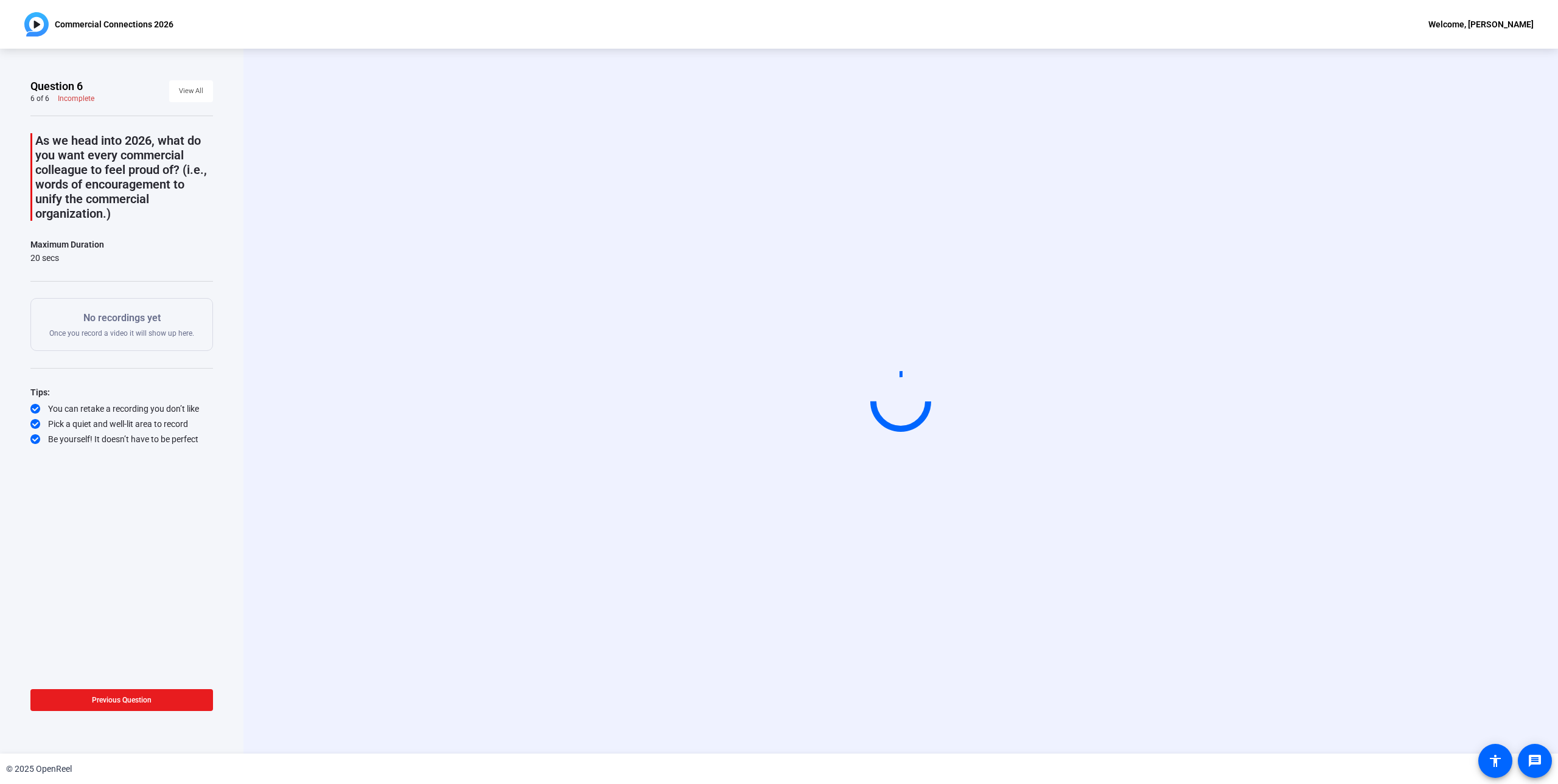
click at [132, 706] on span at bounding box center [122, 700] width 183 height 29
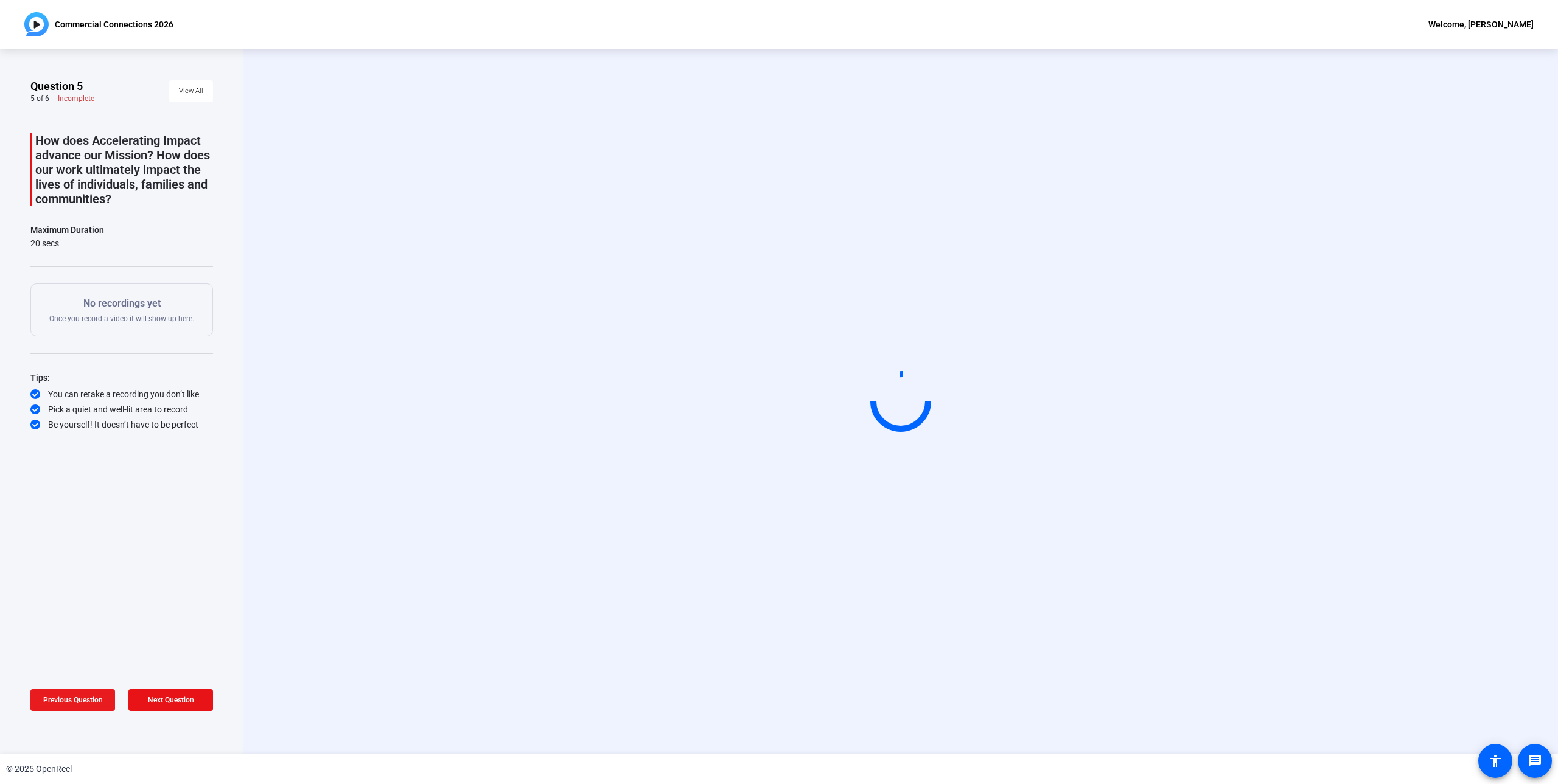
click at [96, 703] on span "Previous Question" at bounding box center [73, 700] width 60 height 8
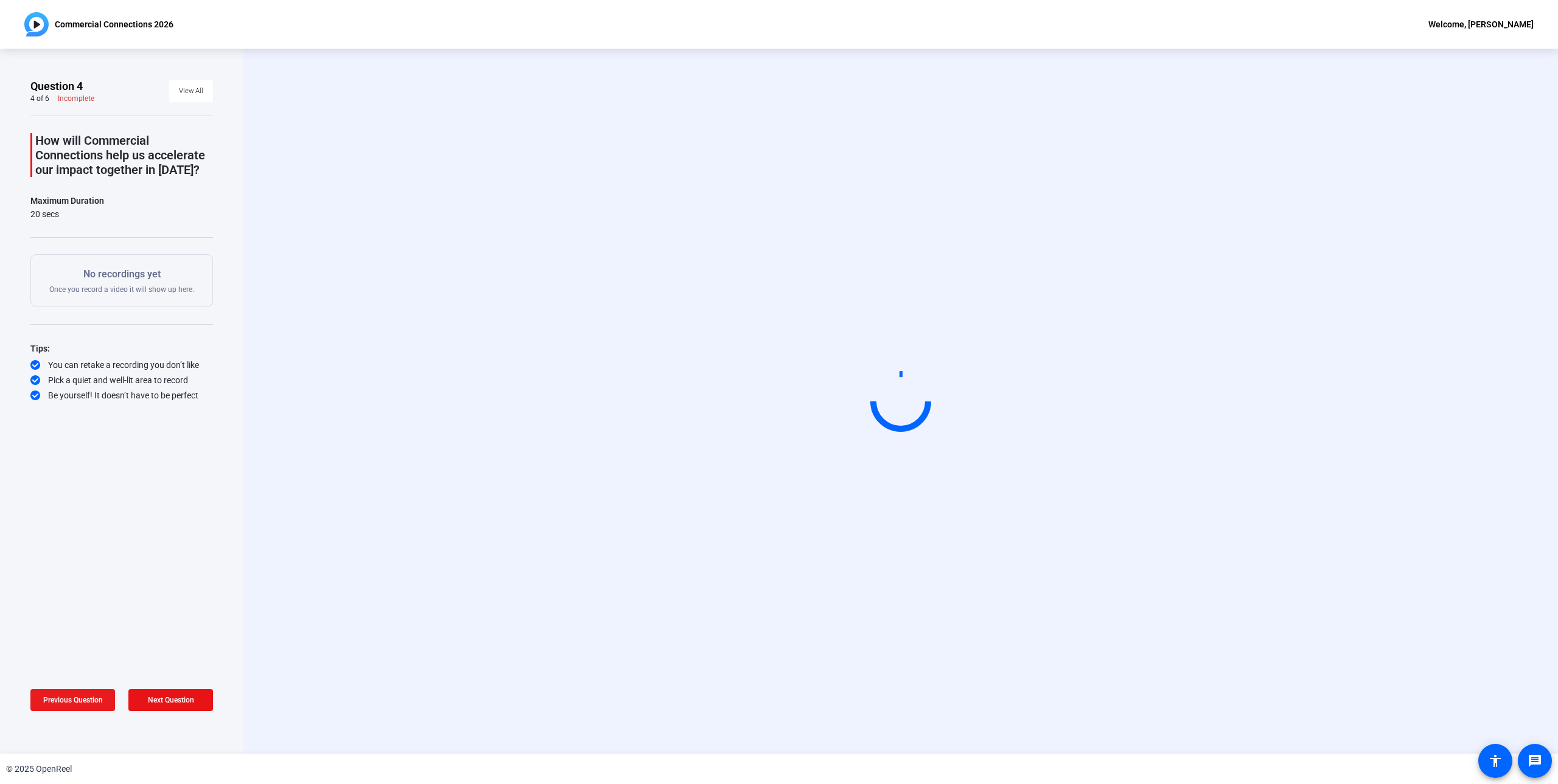
click at [96, 703] on span "Previous Question" at bounding box center [73, 700] width 60 height 8
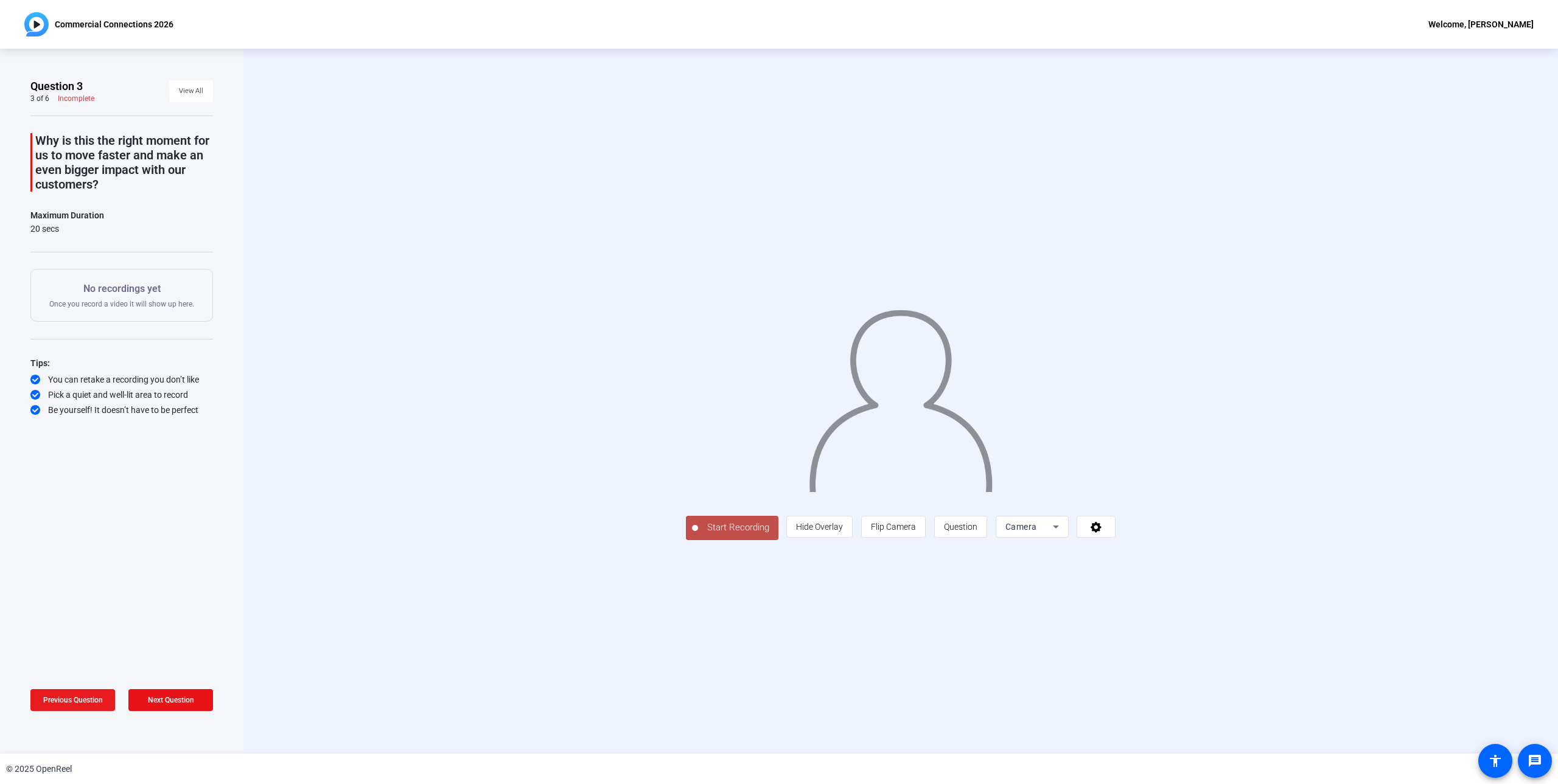
click at [96, 703] on span "Previous Question" at bounding box center [73, 700] width 60 height 8
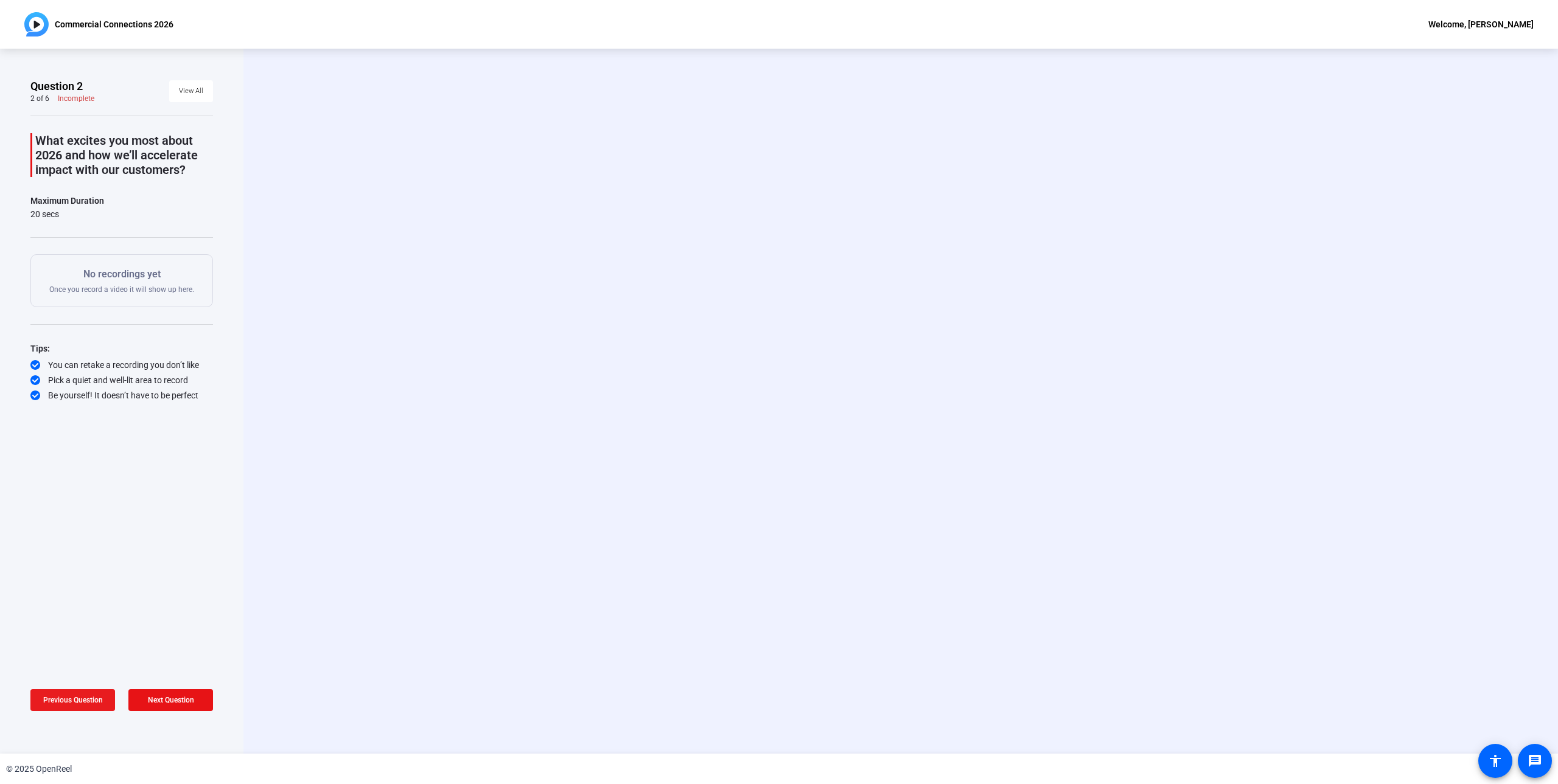
click at [96, 703] on span "Previous Question" at bounding box center [73, 700] width 60 height 8
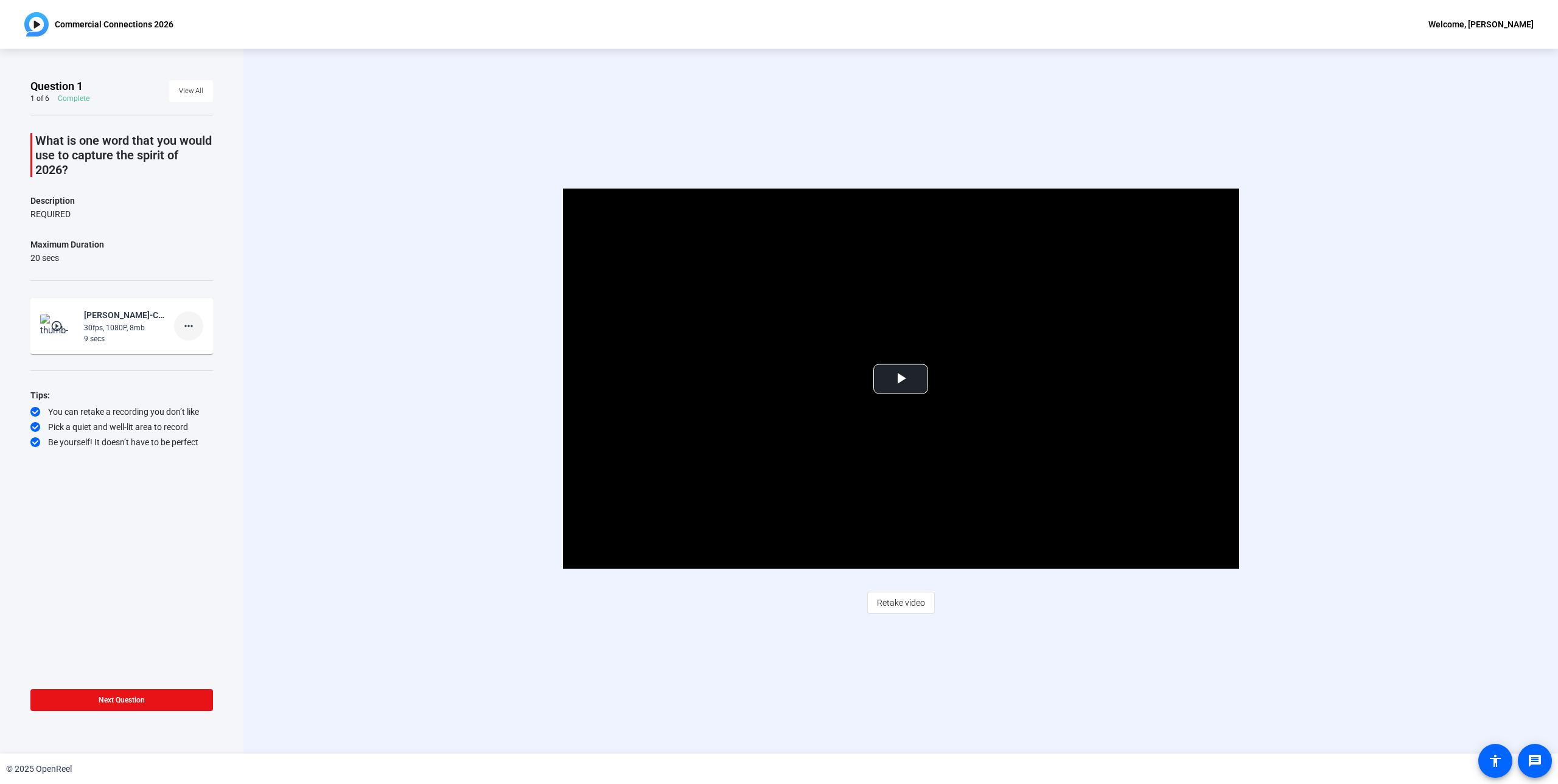
click at [184, 322] on mat-icon "more_horiz" at bounding box center [188, 325] width 15 height 15
click at [205, 348] on span "Delete clip" at bounding box center [208, 351] width 49 height 15
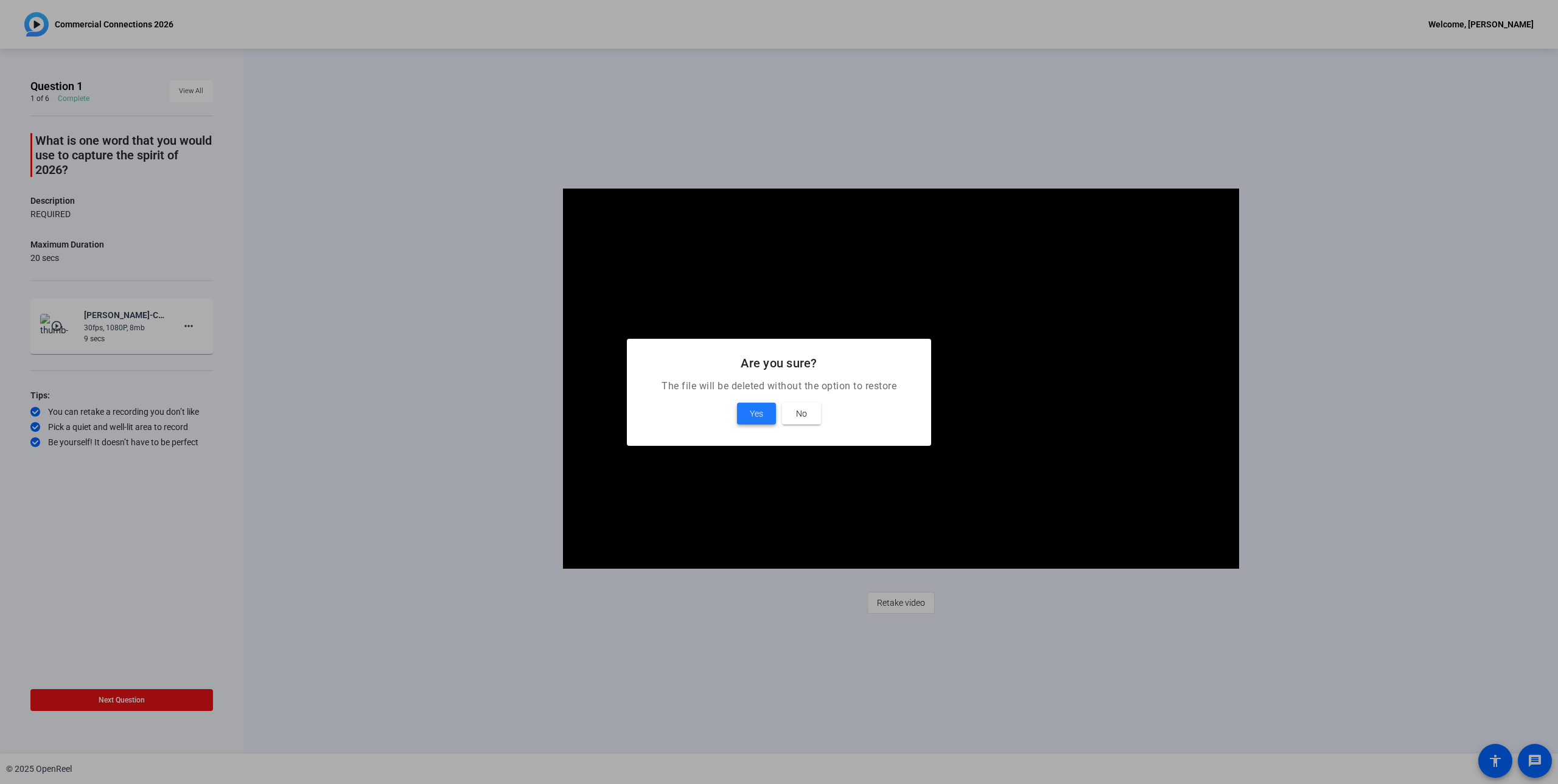
click at [759, 410] on span "Yes" at bounding box center [756, 413] width 13 height 15
